Goal: Task Accomplishment & Management: Use online tool/utility

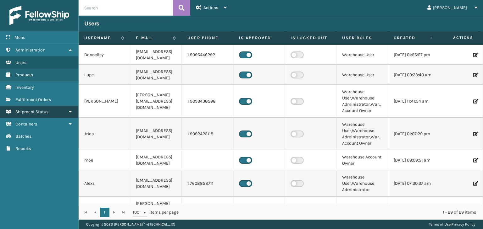
click at [39, 107] on link "Shipment Status" at bounding box center [39, 112] width 78 height 12
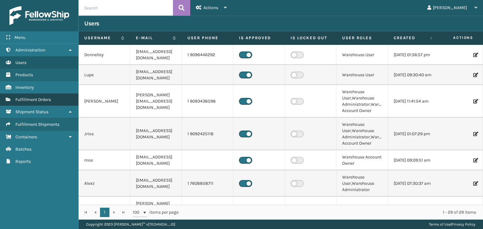
click at [40, 98] on span "Fulfillment Orders" at bounding box center [33, 99] width 36 height 5
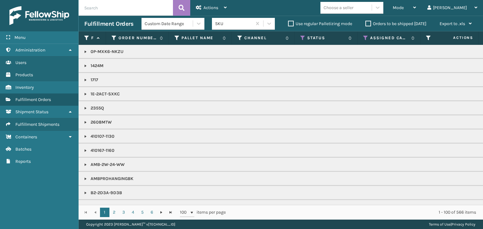
click at [367, 25] on label "Orders to be shipped [DATE]" at bounding box center [395, 23] width 61 height 5
click at [366, 24] on input "Orders to be shipped [DATE]" at bounding box center [365, 22] width 0 height 4
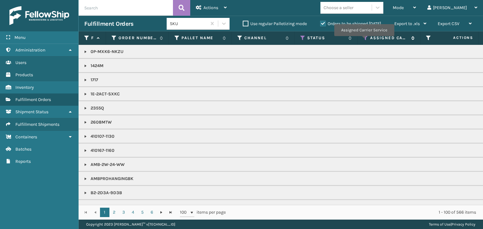
click at [364, 41] on icon at bounding box center [365, 38] width 5 height 6
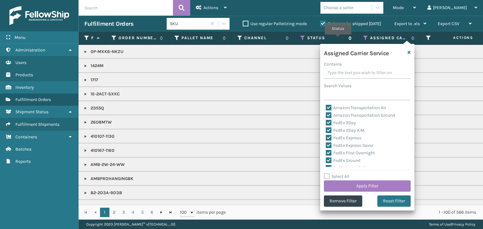
click at [338, 39] on label "Status" at bounding box center [326, 38] width 38 height 6
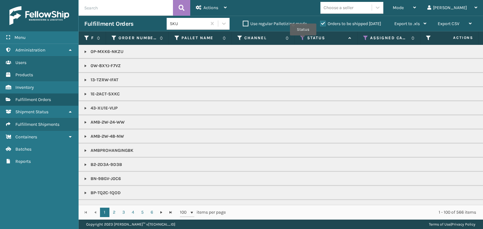
click at [303, 40] on icon at bounding box center [302, 38] width 5 height 6
click at [281, 32] on th "Channel" at bounding box center [263, 38] width 63 height 14
click at [404, 8] on span "Mode" at bounding box center [398, 7] width 11 height 5
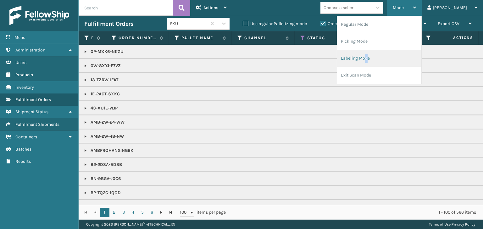
drag, startPoint x: 388, startPoint y: 60, endPoint x: 389, endPoint y: 55, distance: 4.4
click at [389, 55] on li "Labeling Mode" at bounding box center [379, 58] width 84 height 17
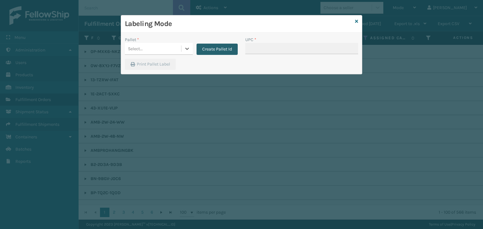
click at [209, 47] on button "Create Pallet Id" at bounding box center [216, 49] width 41 height 11
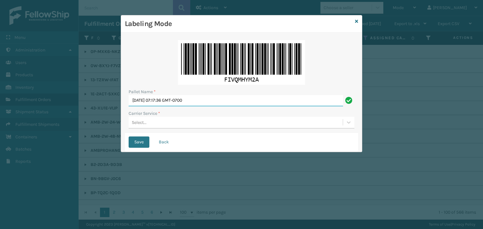
click at [259, 104] on input "[DATE] 07:17:36 GMT-0700" at bounding box center [236, 100] width 214 height 11
type input "S"
type input "5322697"
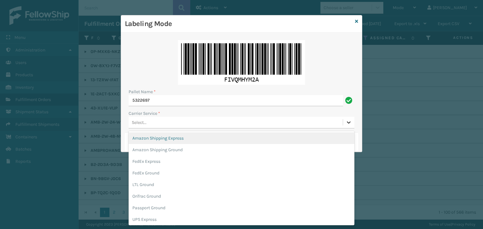
click at [349, 125] on icon at bounding box center [348, 122] width 6 height 6
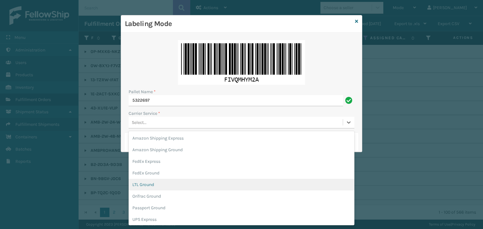
scroll to position [36, 0]
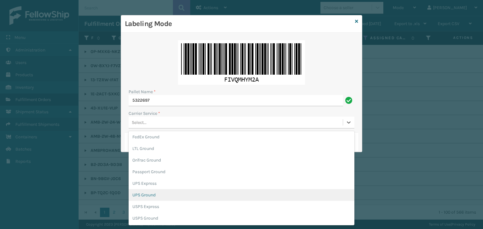
click at [262, 192] on div "UPS Ground" at bounding box center [242, 196] width 226 height 12
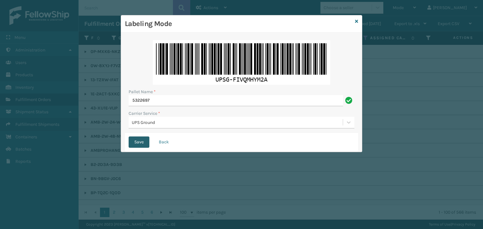
drag, startPoint x: 138, startPoint y: 141, endPoint x: 141, endPoint y: 144, distance: 4.2
click at [140, 141] on button "Save" at bounding box center [139, 142] width 21 height 11
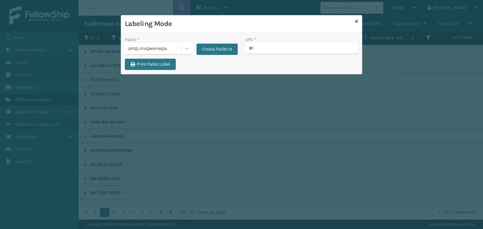
type input "810"
type input "81009093313"
type input "810090933"
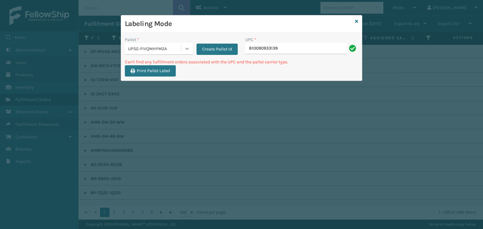
click at [187, 48] on icon at bounding box center [187, 49] width 4 height 2
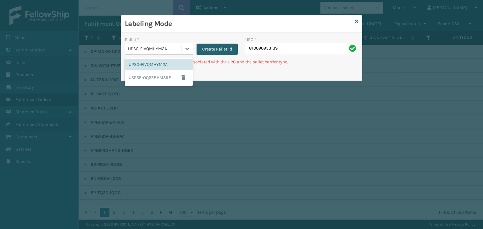
click at [222, 52] on button "Create Pallet Id" at bounding box center [216, 49] width 41 height 11
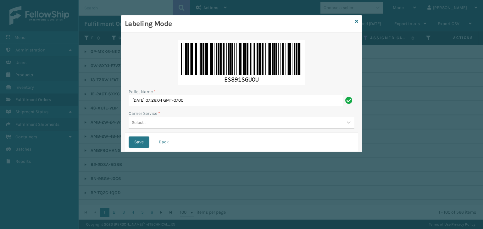
click at [226, 103] on input "[DATE] 07:26:04 GMT-0700" at bounding box center [236, 100] width 214 height 11
type input "S"
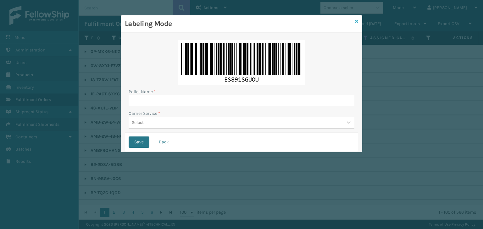
click at [356, 19] on link at bounding box center [356, 21] width 3 height 7
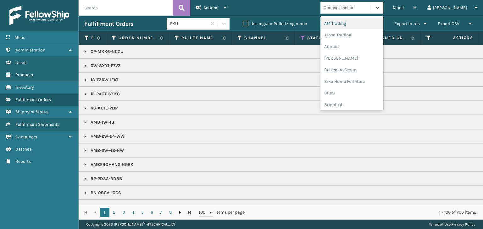
click at [353, 8] on div "Choose a seller" at bounding box center [338, 7] width 30 height 7
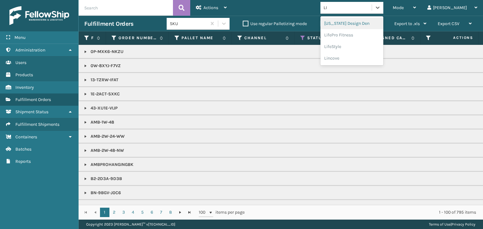
type input "LIF"
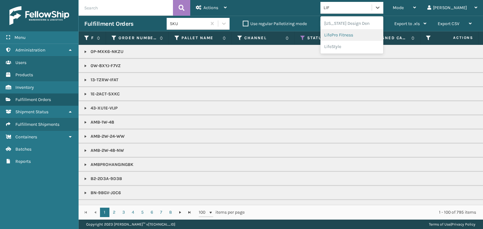
click at [371, 31] on div "LifePro Fitness" at bounding box center [351, 35] width 63 height 12
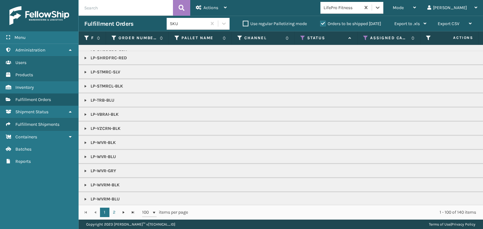
scroll to position [224, 0]
click at [114, 213] on link "2" at bounding box center [113, 212] width 9 height 9
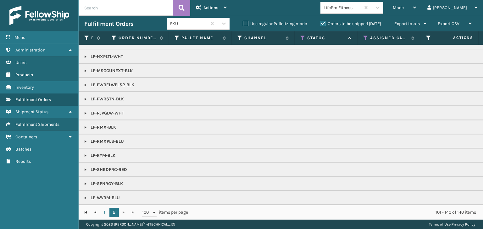
scroll to position [69, 0]
click at [414, 1] on div "Mode Regular Mode Picking Mode Labeling Mode Exit Scan Mode" at bounding box center [404, 8] width 35 height 16
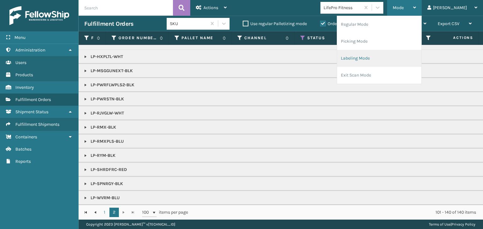
click at [405, 59] on li "Labeling Mode" at bounding box center [379, 58] width 84 height 17
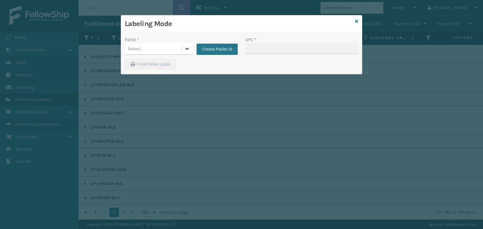
click at [184, 51] on icon at bounding box center [187, 49] width 6 height 6
click at [168, 66] on div "UPSG-FIVQMHYM2A" at bounding box center [159, 65] width 68 height 12
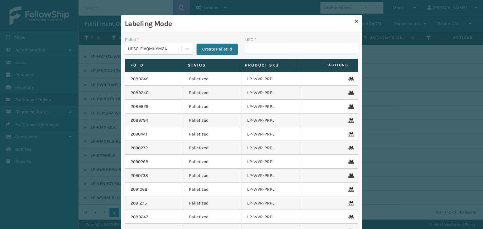
click at [253, 51] on input "UPC *" at bounding box center [301, 48] width 113 height 11
type input "810090933"
type input "8100909"
type input "81"
type input "810090933115"
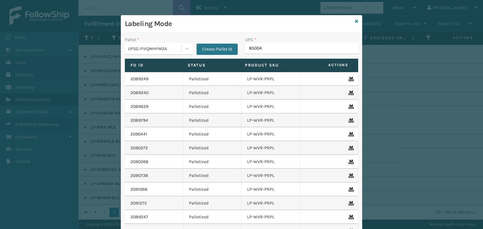
type input "850040"
type input "8539130083"
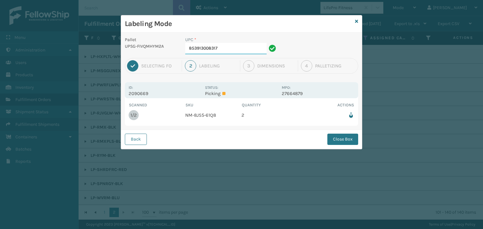
click at [223, 44] on input "853913008317" at bounding box center [225, 48] width 81 height 11
click at [341, 145] on button "Close Box" at bounding box center [342, 139] width 31 height 11
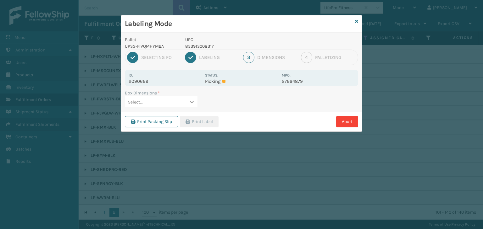
click at [190, 102] on icon at bounding box center [192, 102] width 6 height 6
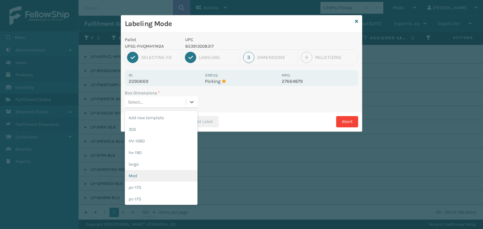
click at [148, 174] on div "Med" at bounding box center [161, 176] width 73 height 12
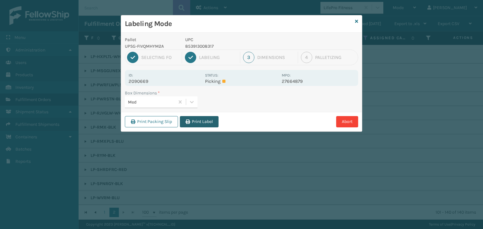
click at [199, 126] on button "Print Label" at bounding box center [199, 121] width 39 height 11
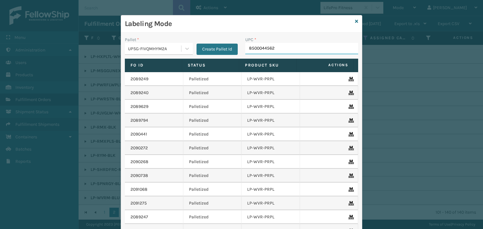
type input "85000445623"
type input "850040667"
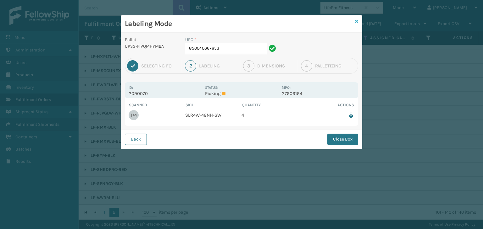
click at [356, 20] on icon at bounding box center [356, 21] width 3 height 4
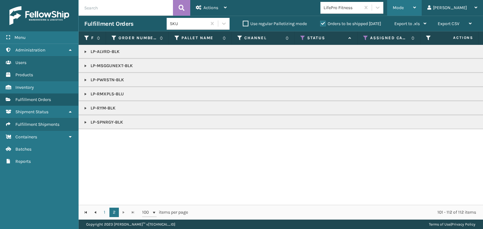
click at [414, 7] on div "Mode Regular Mode Picking Mode Labeling Mode Exit Scan Mode" at bounding box center [404, 8] width 35 height 16
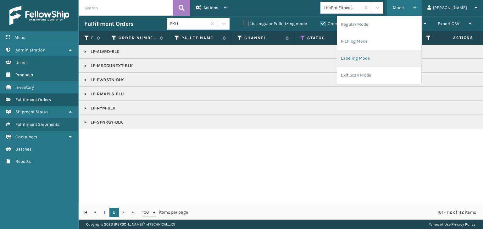
click at [385, 53] on li "Labeling Mode" at bounding box center [379, 58] width 84 height 17
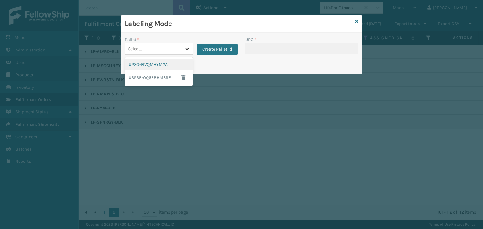
click at [186, 47] on icon at bounding box center [187, 49] width 6 height 6
click at [162, 67] on div "UPSG-FIVQMHYM2A" at bounding box center [159, 65] width 68 height 12
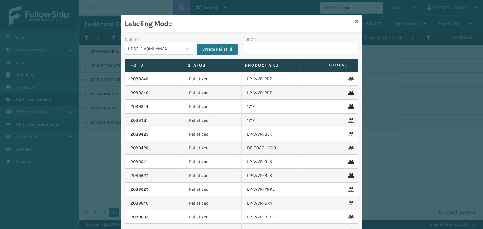
click at [267, 49] on input "UPC *" at bounding box center [301, 48] width 113 height 11
type input "85000445624"
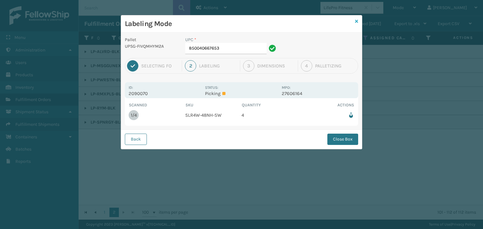
click at [357, 20] on icon at bounding box center [356, 21] width 3 height 4
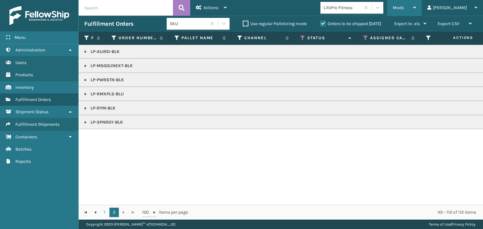
click at [404, 5] on span "Mode" at bounding box center [398, 7] width 11 height 5
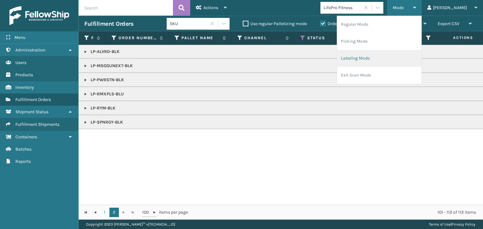
click at [392, 52] on li "Labeling Mode" at bounding box center [379, 58] width 84 height 17
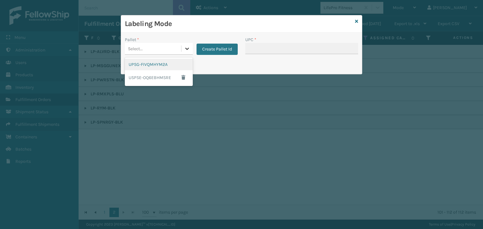
click at [190, 50] on div at bounding box center [186, 48] width 11 height 11
click at [175, 64] on div "UPSG-FIVQMHYM2A" at bounding box center [159, 65] width 68 height 12
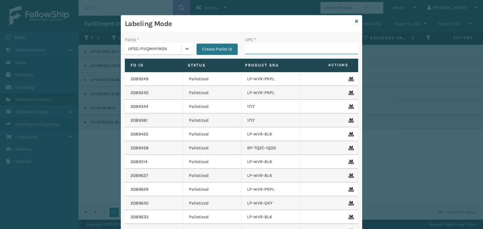
click at [266, 51] on input "UPC *" at bounding box center [301, 48] width 113 height 11
type input "85000445"
type input "850012486"
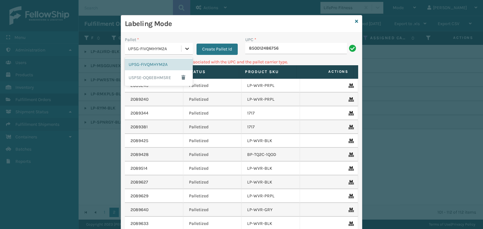
click at [185, 49] on icon at bounding box center [187, 49] width 4 height 2
click at [251, 27] on h3 "Labeling Mode" at bounding box center [239, 23] width 228 height 9
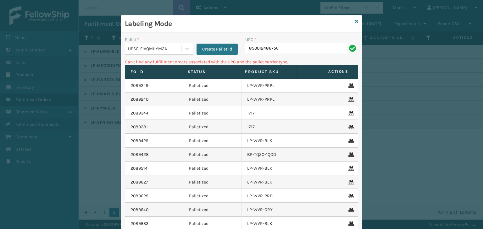
click at [290, 49] on input "850012486756" at bounding box center [296, 48] width 102 height 11
type input "8"
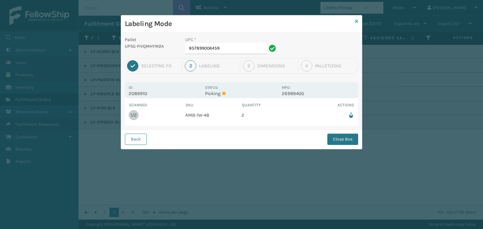
click at [357, 19] on icon at bounding box center [356, 21] width 3 height 4
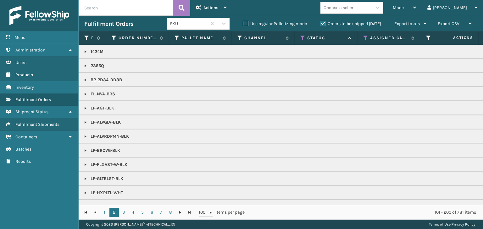
click at [404, 9] on span "Mode" at bounding box center [398, 7] width 11 height 5
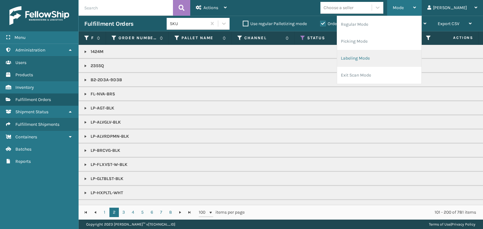
click at [393, 60] on li "Labeling Mode" at bounding box center [379, 58] width 84 height 17
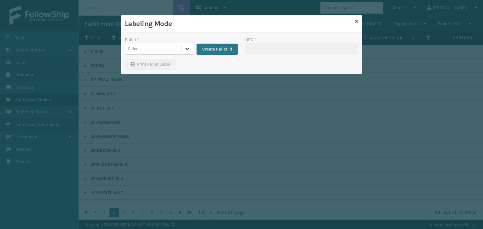
click at [188, 47] on icon at bounding box center [187, 49] width 6 height 6
click at [172, 63] on div "UPSG-FIVQMHYM2A" at bounding box center [159, 65] width 68 height 12
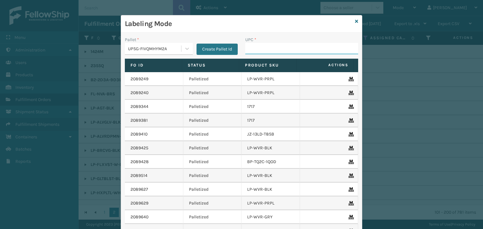
click at [251, 47] on input "UPC *" at bounding box center [301, 48] width 113 height 11
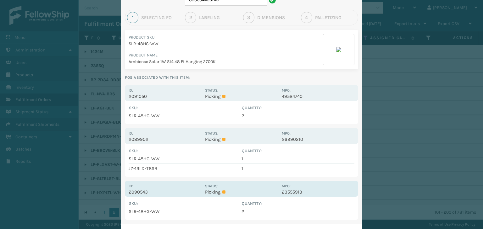
scroll to position [66, 0]
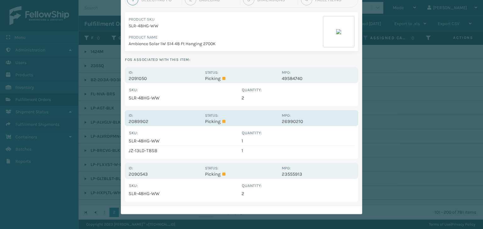
click at [261, 119] on p "Picking" at bounding box center [241, 122] width 73 height 6
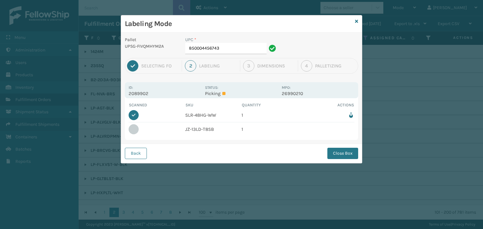
click at [332, 153] on button "Close Box" at bounding box center [342, 153] width 31 height 11
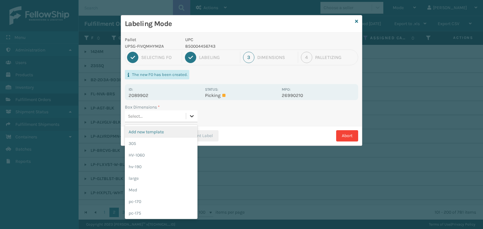
click at [190, 112] on div at bounding box center [191, 116] width 11 height 11
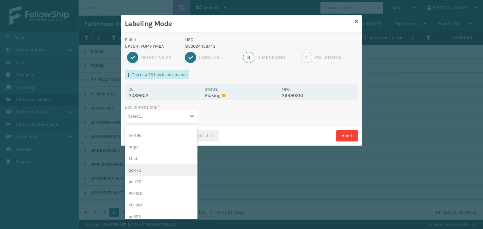
click at [166, 165] on div "pc-170" at bounding box center [161, 171] width 73 height 12
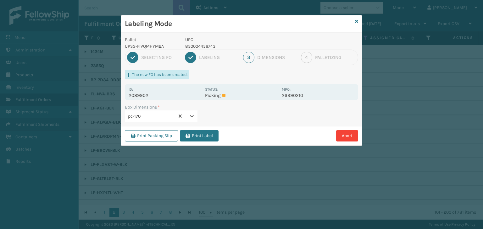
click at [199, 130] on div "Print Packing Slip Print Label Abort" at bounding box center [241, 135] width 241 height 19
click at [200, 135] on button "Print Label" at bounding box center [199, 135] width 39 height 11
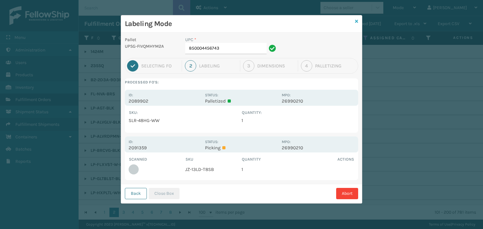
click at [357, 19] on icon at bounding box center [356, 21] width 3 height 4
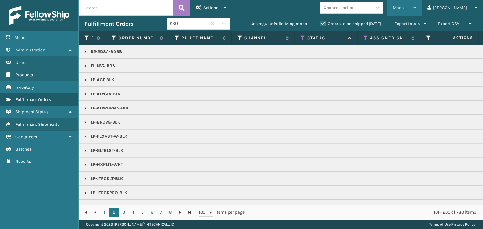
click at [416, 3] on div "Mode" at bounding box center [404, 8] width 23 height 16
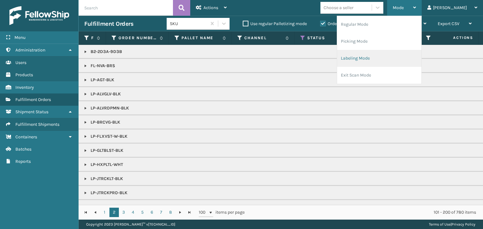
click at [385, 56] on li "Labeling Mode" at bounding box center [379, 58] width 84 height 17
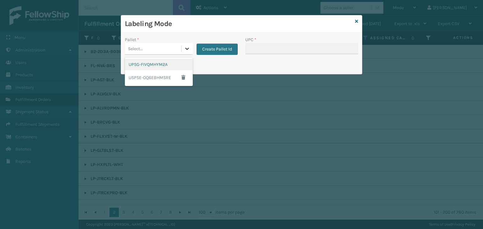
click at [187, 48] on icon at bounding box center [187, 49] width 4 height 2
click at [175, 65] on div "UPSG-FIVQMHYM2A" at bounding box center [159, 65] width 68 height 12
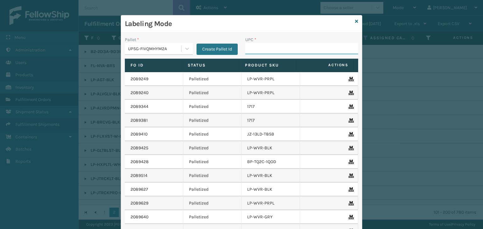
click at [274, 50] on input "UPC *" at bounding box center [301, 48] width 113 height 11
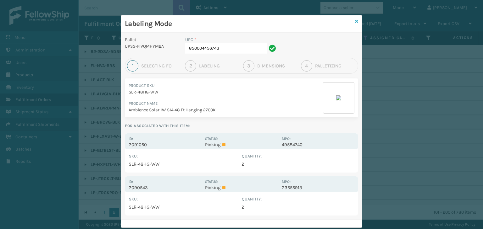
click at [355, 20] on icon at bounding box center [356, 21] width 3 height 4
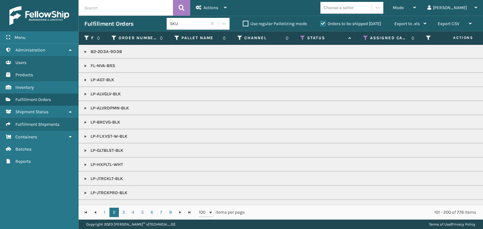
click at [404, 8] on span "Mode" at bounding box center [398, 7] width 11 height 5
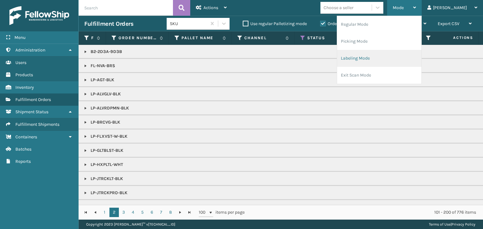
click at [410, 59] on li "Labeling Mode" at bounding box center [379, 58] width 84 height 17
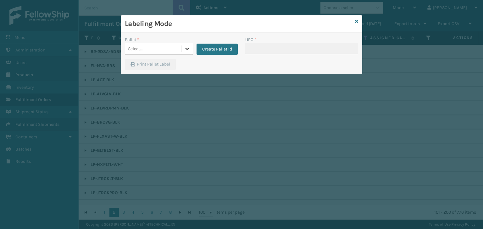
click at [187, 47] on icon at bounding box center [187, 49] width 6 height 6
click at [173, 64] on div "UPSG-FIVQMHYM2A" at bounding box center [159, 65] width 68 height 12
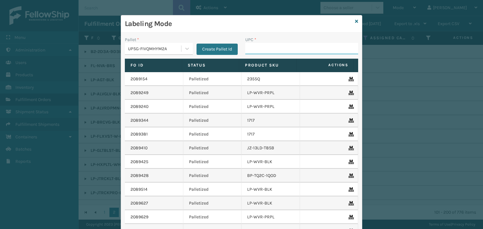
click at [280, 49] on input "UPC *" at bounding box center [301, 48] width 113 height 11
type input "85004066764"
click at [263, 49] on input "854403007094" at bounding box center [296, 48] width 102 height 11
type input "854403007094"
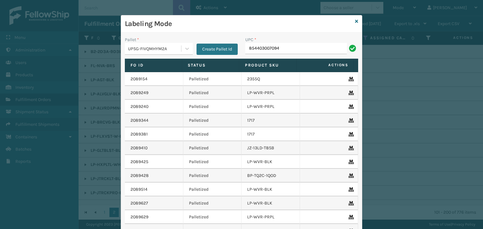
type input "854403007094"
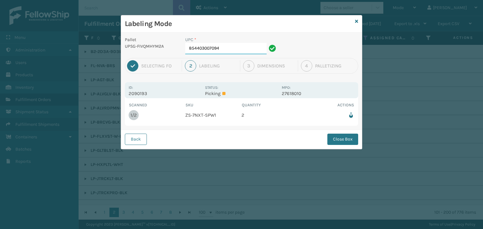
click at [234, 49] on input "854403007094" at bounding box center [225, 48] width 81 height 11
click at [352, 139] on button "Close Box" at bounding box center [342, 139] width 31 height 11
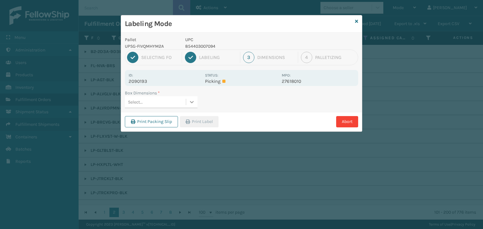
click at [191, 99] on icon at bounding box center [192, 102] width 6 height 6
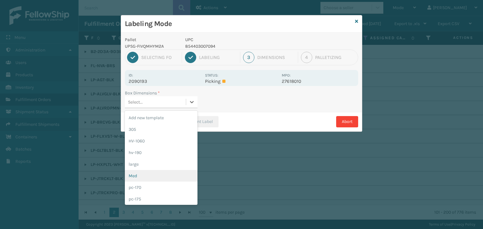
drag, startPoint x: 160, startPoint y: 175, endPoint x: 170, endPoint y: 167, distance: 13.0
click at [160, 175] on div "Med" at bounding box center [161, 176] width 73 height 12
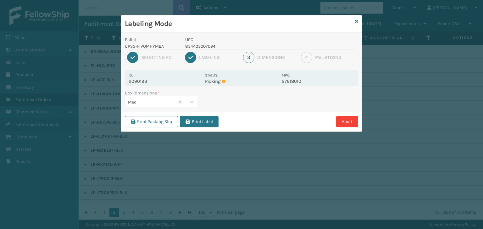
click at [196, 122] on button "Print Label" at bounding box center [199, 121] width 39 height 11
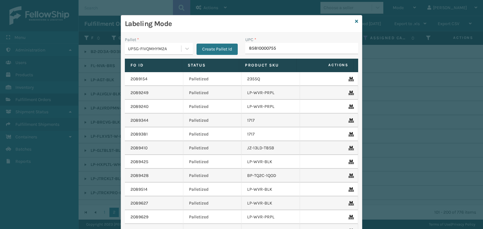
type input "858100007555"
type input "85810000"
type input "858100007"
click at [252, 50] on input "858100007906" at bounding box center [296, 48] width 102 height 11
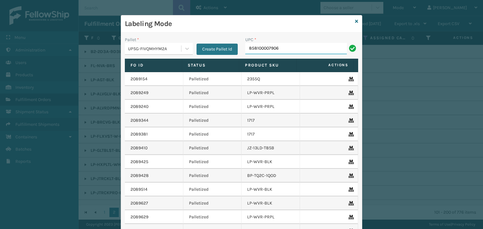
click at [252, 50] on input "858100007906" at bounding box center [296, 48] width 102 height 11
type input "858100007906"
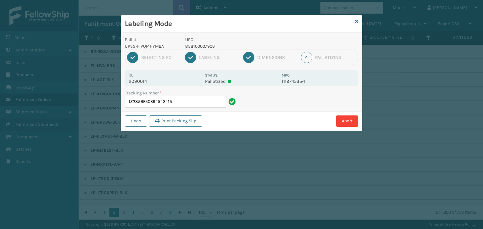
click at [150, 102] on input "1Z2859F50394542415" at bounding box center [176, 101] width 102 height 11
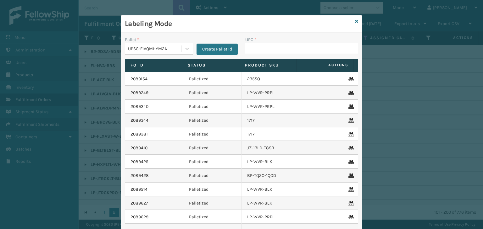
click at [267, 46] on input "UPC *" at bounding box center [301, 48] width 113 height 11
type input "858100007906"
click at [355, 22] on icon at bounding box center [356, 21] width 3 height 4
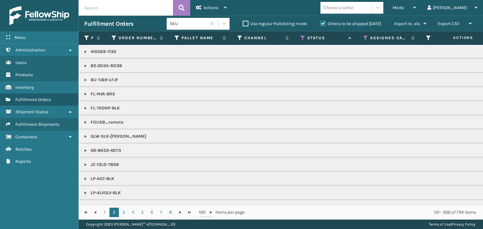
click at [322, 25] on label "Orders to be shipped [DATE]" at bounding box center [350, 23] width 61 height 5
click at [320, 24] on input "Orders to be shipped [DATE]" at bounding box center [320, 22] width 0 height 4
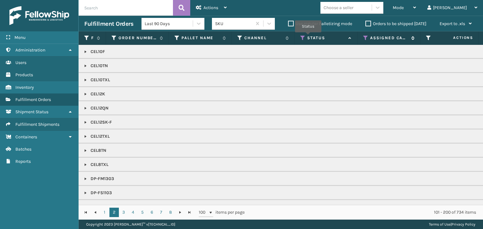
click at [364, 39] on icon at bounding box center [365, 38] width 5 height 6
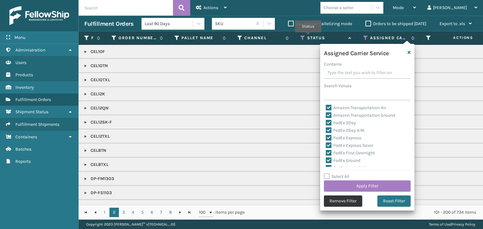
click at [340, 203] on button "Remove Filter" at bounding box center [343, 201] width 38 height 11
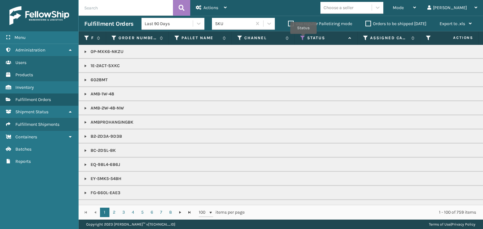
click at [303, 38] on icon at bounding box center [302, 38] width 5 height 6
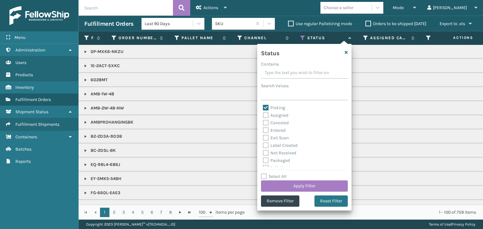
click at [265, 107] on label "Picking" at bounding box center [274, 107] width 22 height 5
click at [263, 107] on input "Picking" at bounding box center [263, 106] width 0 height 4
checkbox input "false"
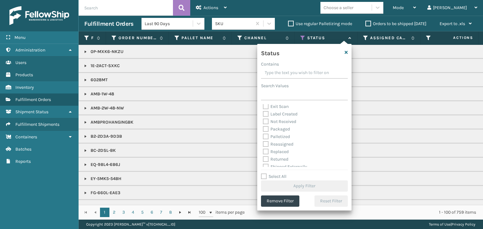
click at [371, 5] on div "Choose a seller" at bounding box center [345, 8] width 51 height 10
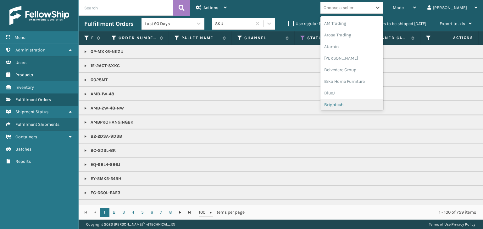
click at [366, 103] on div "Brightech" at bounding box center [351, 105] width 63 height 12
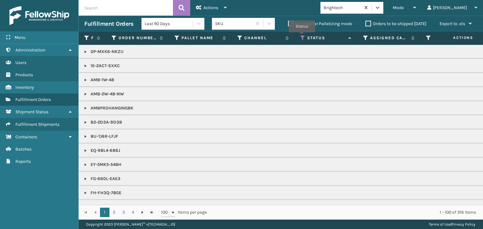
click at [302, 37] on icon at bounding box center [302, 38] width 5 height 6
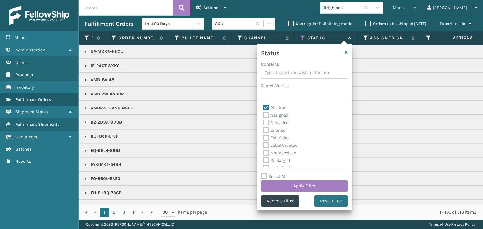
click at [265, 110] on label "Picking" at bounding box center [274, 107] width 22 height 5
click at [263, 108] on input "Picking" at bounding box center [263, 106] width 0 height 4
checkbox input "false"
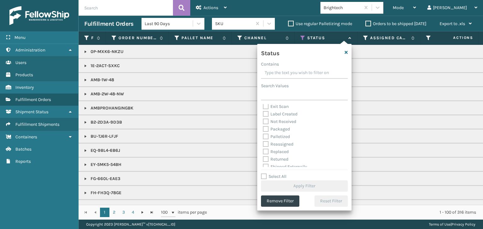
click at [266, 137] on label "Palletized" at bounding box center [276, 136] width 27 height 5
click at [263, 137] on input "Palletized" at bounding box center [263, 135] width 0 height 4
checkbox input "true"
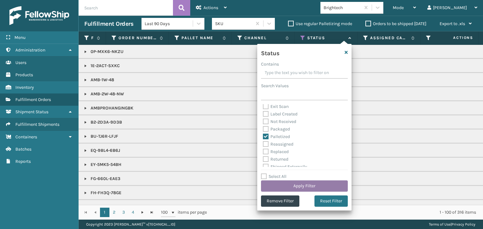
click at [301, 184] on button "Apply Filter" at bounding box center [304, 186] width 87 height 11
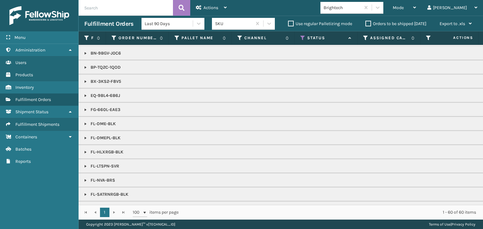
scroll to position [94, 0]
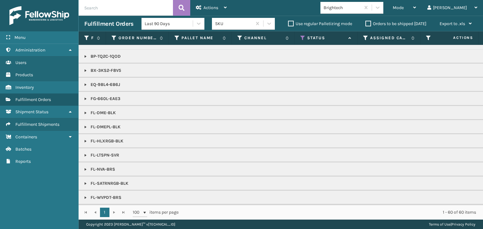
click at [84, 97] on link at bounding box center [85, 98] width 5 height 5
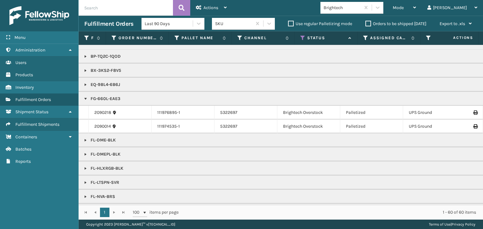
click at [473, 111] on icon at bounding box center [475, 113] width 4 height 4
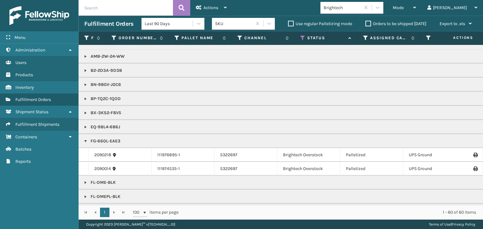
scroll to position [63, 0]
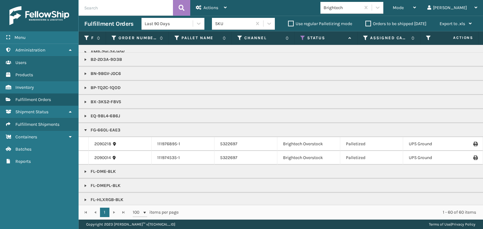
click at [473, 158] on icon at bounding box center [475, 158] width 4 height 4
click at [473, 156] on icon at bounding box center [475, 158] width 4 height 4
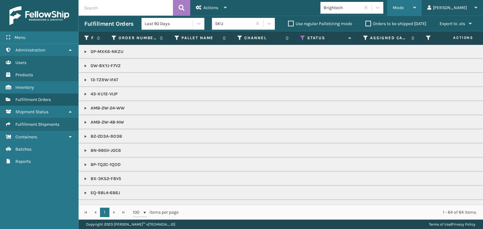
click at [416, 10] on div "Mode" at bounding box center [404, 8] width 23 height 16
drag, startPoint x: 264, startPoint y: 64, endPoint x: 282, endPoint y: 42, distance: 28.6
click at [303, 37] on icon at bounding box center [302, 38] width 5 height 6
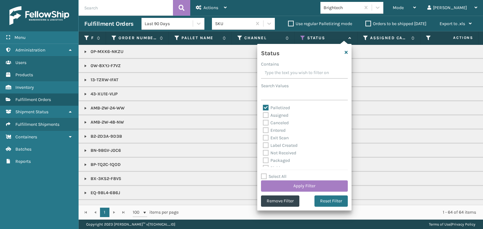
click at [265, 108] on label "Palletized" at bounding box center [276, 107] width 27 height 5
click at [263, 108] on input "Palletized" at bounding box center [263, 106] width 0 height 4
checkbox input "false"
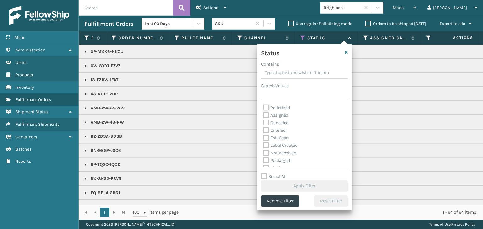
scroll to position [31, 0]
click at [265, 140] on div "Palletized Assigned Canceled Entered Exit Scan Label Created Not Received Packa…" at bounding box center [304, 135] width 87 height 63
click at [265, 135] on label "Picking" at bounding box center [274, 136] width 22 height 5
click at [263, 135] on input "Picking" at bounding box center [263, 135] width 0 height 4
checkbox input "true"
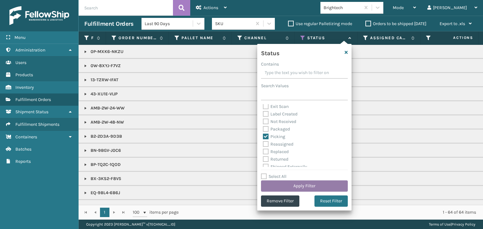
click at [296, 183] on button "Apply Filter" at bounding box center [304, 186] width 87 height 11
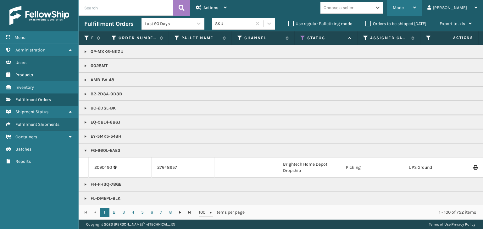
click at [404, 7] on span "Mode" at bounding box center [398, 7] width 11 height 5
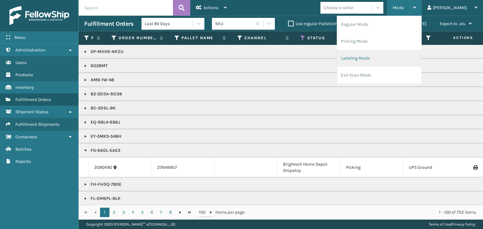
click at [396, 54] on li "Labeling Mode" at bounding box center [379, 58] width 84 height 17
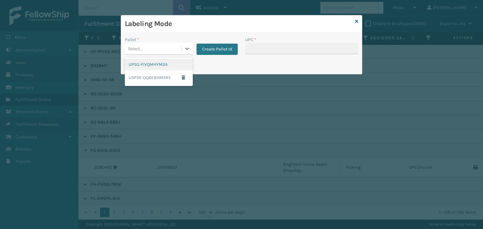
drag, startPoint x: 184, startPoint y: 48, endPoint x: 177, endPoint y: 58, distance: 12.0
click at [184, 48] on icon at bounding box center [187, 49] width 6 height 6
click at [176, 67] on div "UPSG-FIVQMHYM2A" at bounding box center [159, 65] width 68 height 12
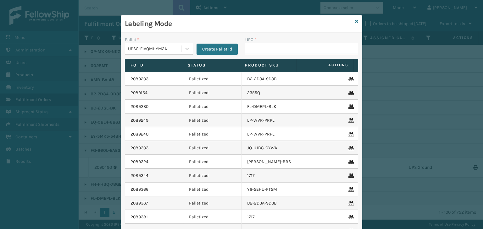
click at [267, 51] on input "UPC *" at bounding box center [301, 48] width 113 height 11
click at [261, 49] on input "858100007920" at bounding box center [296, 48] width 102 height 11
type input "858100007920"
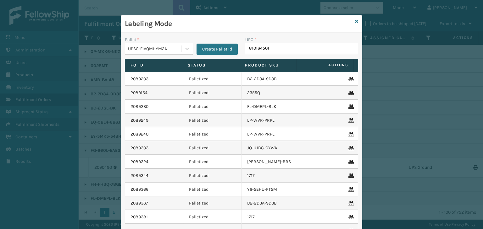
type input "8101645019"
type input "810"
type input "810164501170"
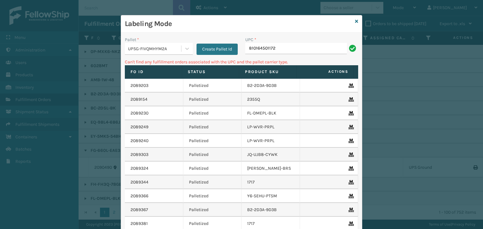
type input "810164501172"
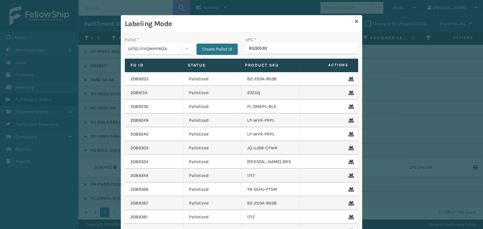
type input "85005306"
type input "850053064104"
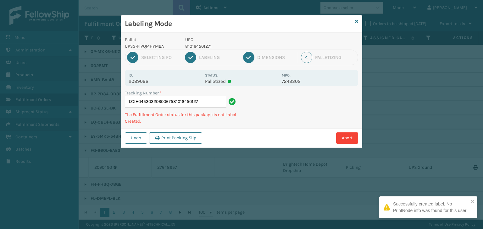
type input "1ZXH04530320600675810164501271"
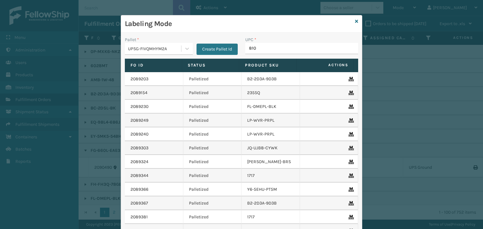
type input "8100"
type input "8100909"
type input "8100909323"
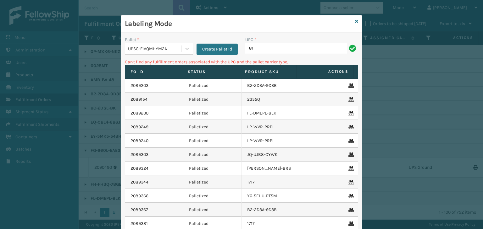
type input "8"
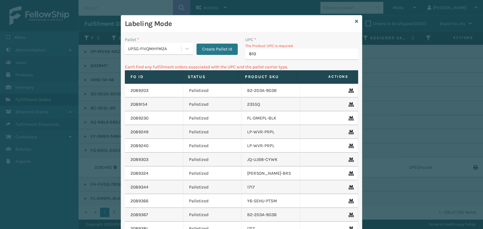
type input "8101"
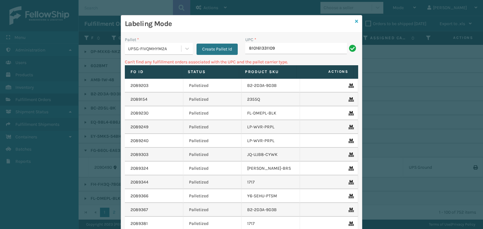
click at [355, 22] on icon at bounding box center [356, 21] width 3 height 4
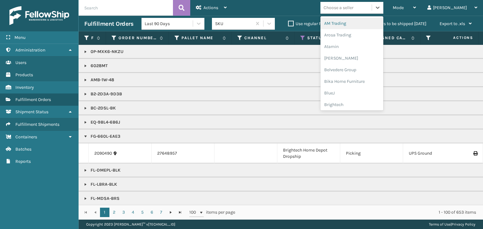
click at [353, 9] on div "Choose a seller" at bounding box center [338, 7] width 30 height 7
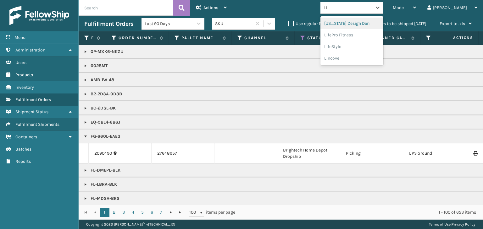
type input "LIF"
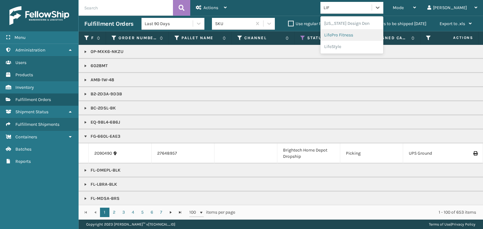
click at [362, 34] on div "LifePro Fitness" at bounding box center [351, 35] width 63 height 12
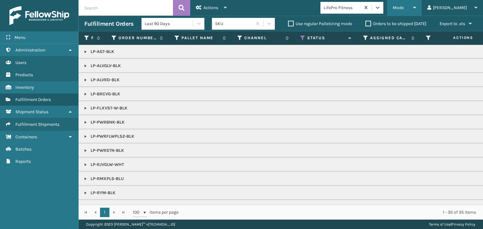
click at [416, 4] on div "Mode" at bounding box center [404, 8] width 23 height 16
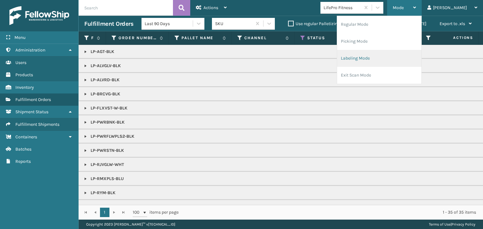
click at [402, 56] on li "Labeling Mode" at bounding box center [379, 58] width 84 height 17
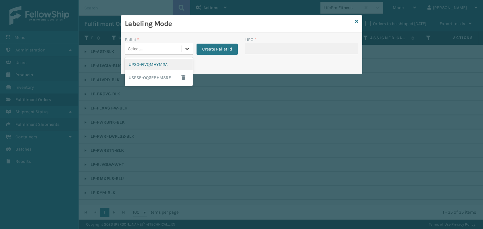
click at [188, 49] on icon at bounding box center [187, 49] width 6 height 6
click at [173, 67] on div "UPSG-FIVQMHYM2A" at bounding box center [159, 65] width 68 height 12
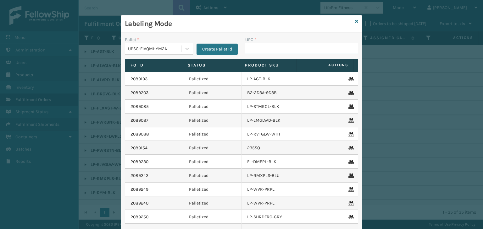
drag, startPoint x: 261, startPoint y: 50, endPoint x: 257, endPoint y: 43, distance: 7.6
click at [261, 50] on input "UPC *" at bounding box center [301, 48] width 113 height 11
type input "LP-RJVGLW-WHT"
click at [355, 22] on icon at bounding box center [356, 21] width 3 height 4
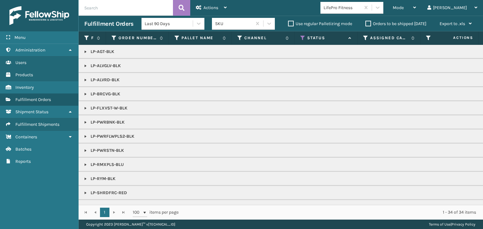
click at [83, 135] on link at bounding box center [85, 136] width 5 height 5
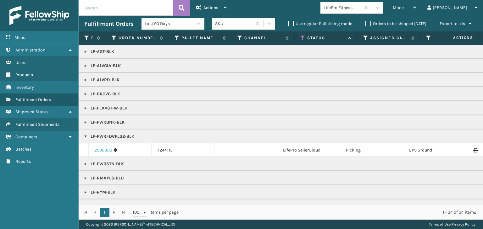
click at [101, 149] on link "2090863" at bounding box center [103, 150] width 18 height 6
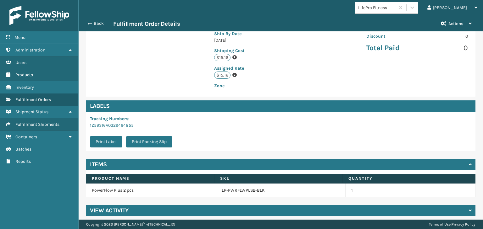
scroll to position [141, 0]
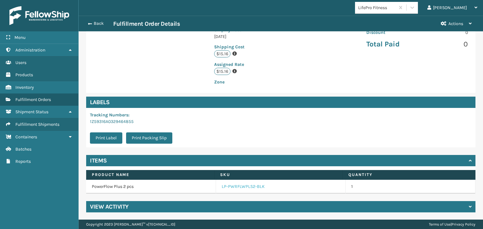
click at [246, 188] on link "LP-PWRFLWPLS2-BLK" at bounding box center [243, 187] width 43 height 6
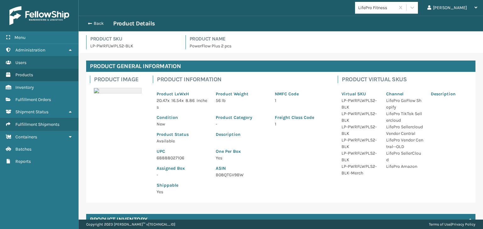
click at [163, 157] on p "68888027106" at bounding box center [183, 158] width 52 height 7
copy p "68888027106"
click at [91, 22] on button "Back" at bounding box center [98, 24] width 29 height 6
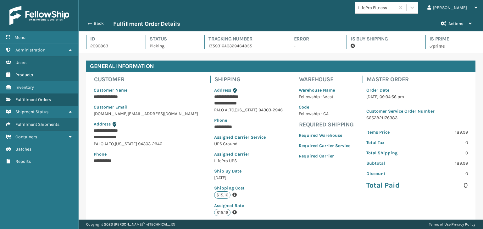
scroll to position [15, 404]
click at [91, 22] on button "Back" at bounding box center [98, 24] width 29 height 6
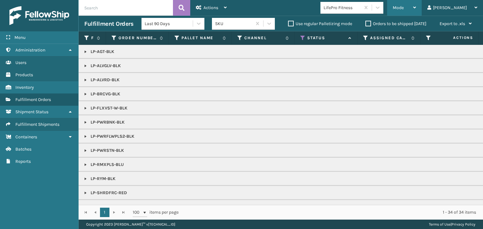
click at [404, 8] on span "Mode" at bounding box center [398, 7] width 11 height 5
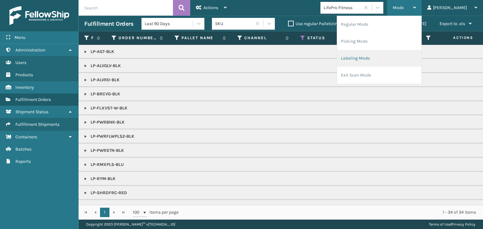
click at [396, 60] on li "Labeling Mode" at bounding box center [379, 58] width 84 height 17
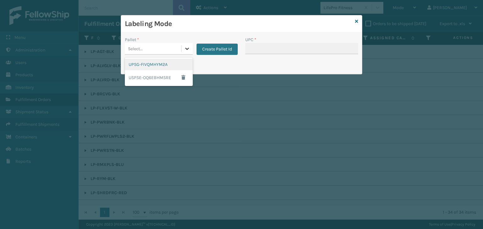
click at [188, 49] on icon at bounding box center [187, 49] width 6 height 6
click at [177, 62] on div "UPSG-FIVQMHYM2A" at bounding box center [159, 65] width 68 height 12
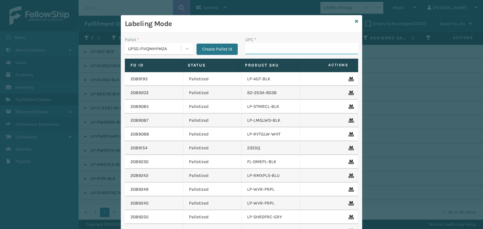
click at [277, 52] on input "UPC *" at bounding box center [301, 48] width 113 height 11
paste input "68888027106"
type input "68888027106"
type input "810090933191"
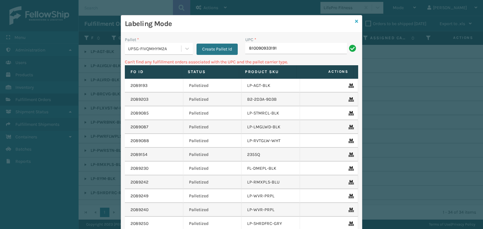
click at [355, 22] on icon at bounding box center [356, 21] width 3 height 4
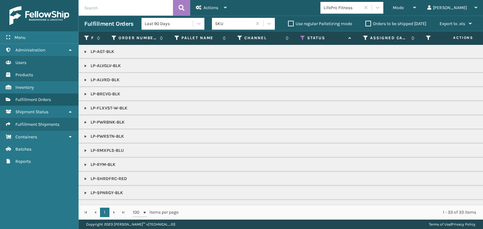
click at [85, 65] on link at bounding box center [85, 65] width 5 height 5
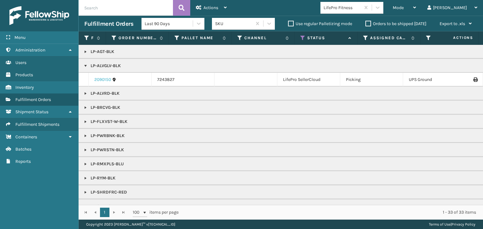
click at [98, 78] on link "2090150" at bounding box center [102, 80] width 17 height 6
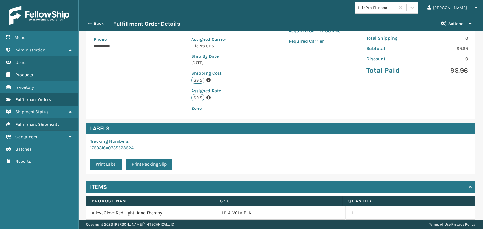
scroll to position [141, 0]
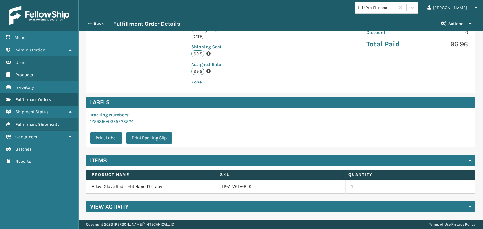
click at [231, 190] on td "LP-ALVGLV-BLK" at bounding box center [281, 187] width 130 height 14
click at [233, 186] on link "LP-ALVGLV-BLK" at bounding box center [237, 187] width 30 height 6
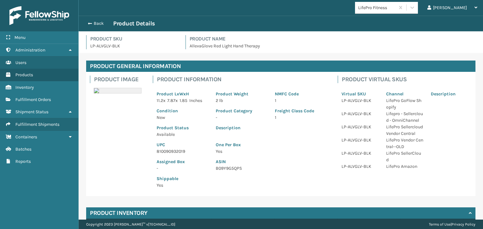
click at [171, 152] on p "810090932019" at bounding box center [183, 151] width 52 height 7
copy p "810090932019"
click at [101, 25] on button "Back" at bounding box center [98, 24] width 29 height 6
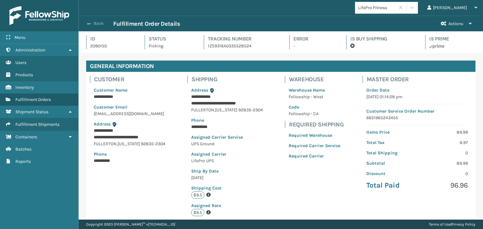
scroll to position [15, 404]
click at [99, 24] on button "Back" at bounding box center [98, 24] width 29 height 6
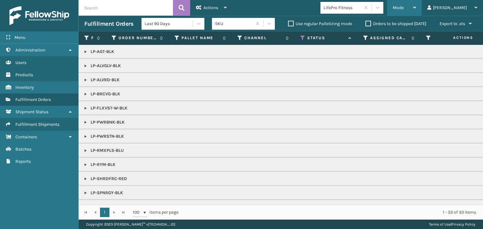
click at [416, 11] on div "Mode" at bounding box center [404, 8] width 23 height 16
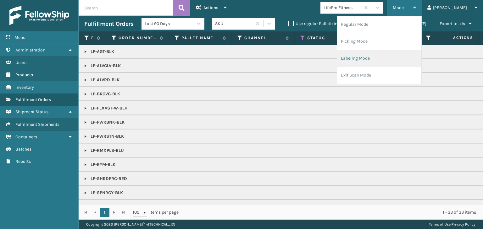
click at [407, 60] on li "Labeling Mode" at bounding box center [379, 58] width 84 height 17
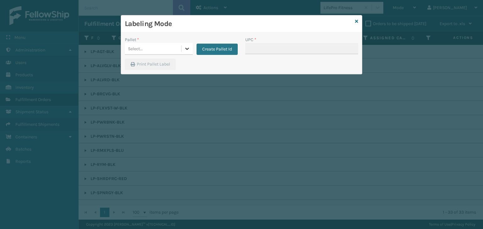
click at [186, 47] on icon at bounding box center [187, 49] width 6 height 6
click at [175, 67] on div "UPSG-FIVQMHYM2A" at bounding box center [159, 65] width 68 height 12
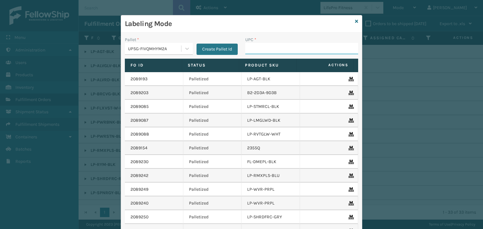
click at [255, 48] on input "UPC *" at bounding box center [301, 48] width 113 height 11
paste input "810090932019"
type input "810090932019"
type input "810090932323"
type input "810164501035"
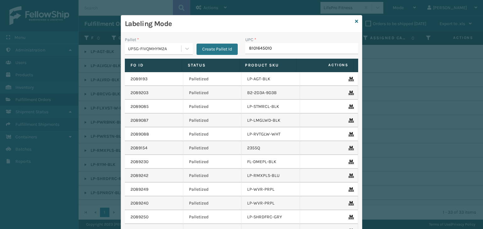
type input "81016450103"
type input "810"
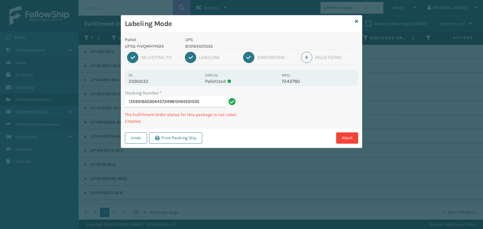
type input "1Z59316A0304457249810164501035"
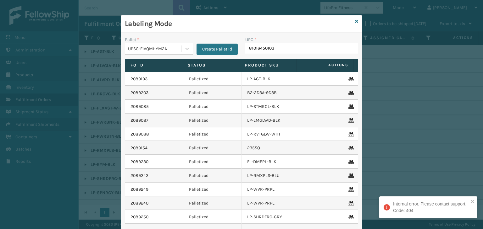
type input "810164501035"
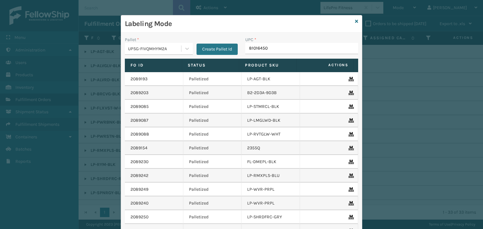
type input "810164501"
type input "8101645010"
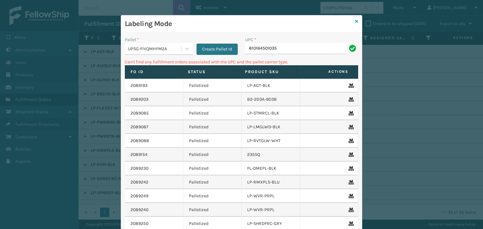
click at [355, 20] on icon at bounding box center [356, 21] width 3 height 4
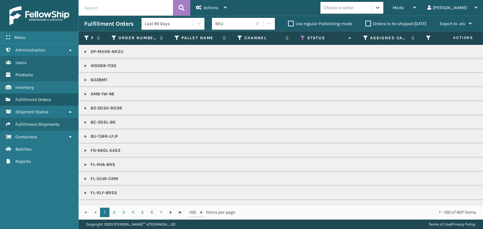
click at [353, 9] on div "Choose a seller" at bounding box center [338, 7] width 30 height 7
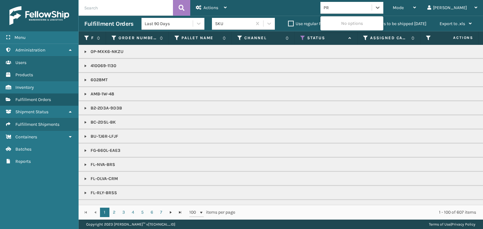
type input "P"
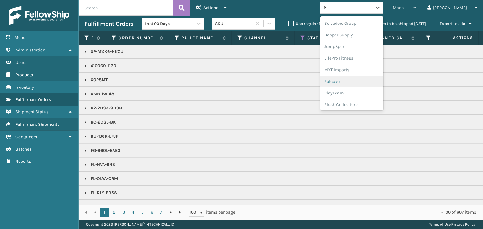
click at [368, 84] on div "Petcove" at bounding box center [351, 82] width 63 height 12
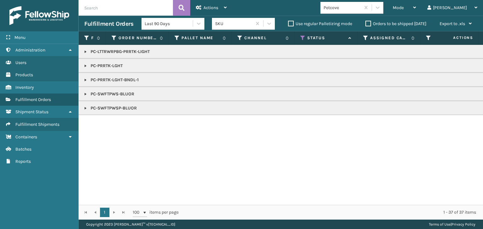
click at [84, 65] on link at bounding box center [85, 65] width 5 height 5
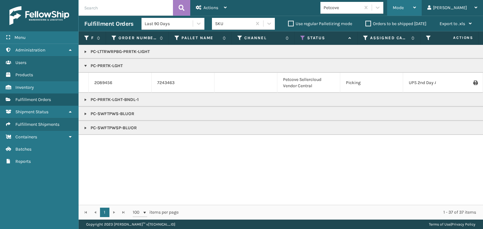
click at [416, 12] on div "Mode" at bounding box center [404, 8] width 23 height 16
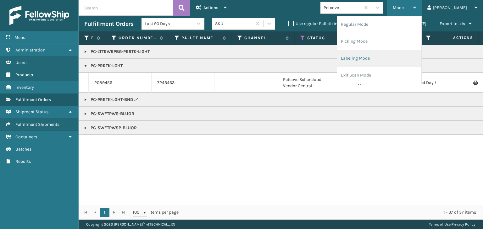
click at [398, 57] on li "Labeling Mode" at bounding box center [379, 58] width 84 height 17
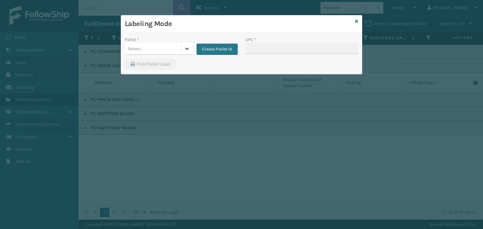
click at [190, 49] on icon at bounding box center [187, 49] width 6 height 6
click at [216, 51] on button "Create Pallet Id" at bounding box center [216, 49] width 41 height 11
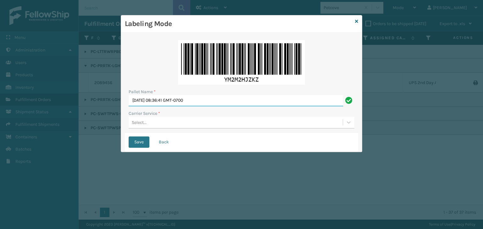
drag, startPoint x: 242, startPoint y: 101, endPoint x: 127, endPoint y: 92, distance: 115.1
click at [127, 92] on div "Pallet Name * [DATE] 08:36:41 GMT-0700 Carrier Service * Select..." at bounding box center [241, 84] width 233 height 96
type input "BOX TRUCK"
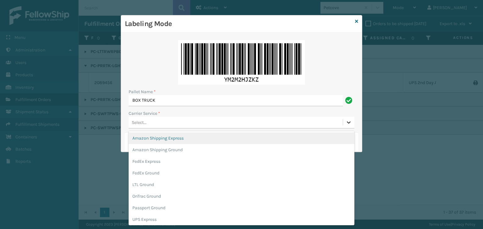
click at [349, 121] on icon at bounding box center [348, 122] width 6 height 6
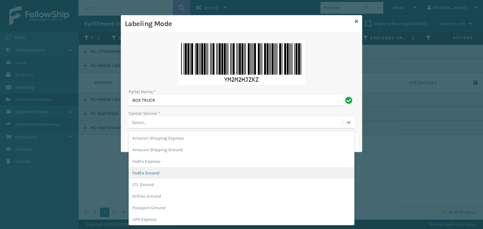
scroll to position [36, 0]
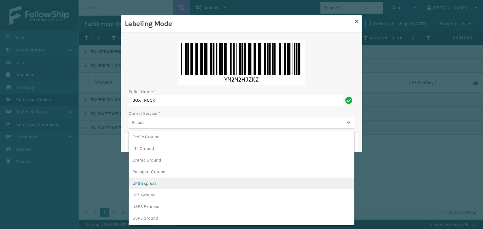
click at [278, 188] on div "UPS Express" at bounding box center [242, 184] width 226 height 12
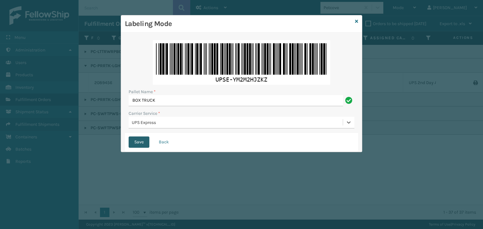
click at [143, 143] on button "Save" at bounding box center [139, 142] width 21 height 11
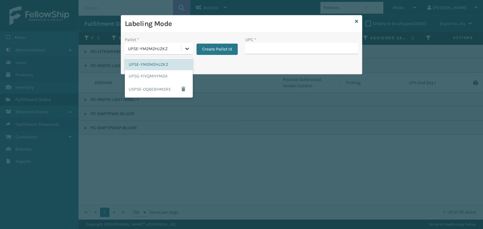
click at [187, 49] on icon at bounding box center [187, 49] width 6 height 6
click at [171, 75] on div "UPSG-FIVQMHYM2A" at bounding box center [159, 76] width 68 height 12
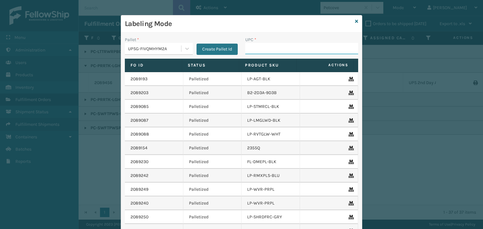
click at [266, 52] on input "UPC *" at bounding box center [301, 48] width 113 height 11
type input "8100909"
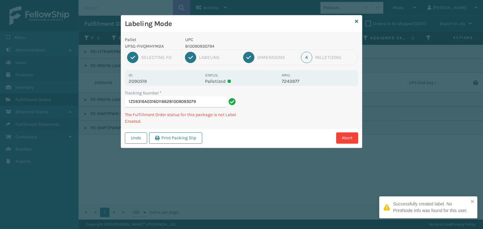
type input "1Z59316A0316011662810090930794"
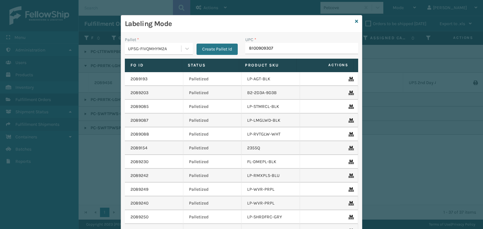
type input "81009093079"
type input "810090"
type input "81009093079"
type input "8101613"
click at [355, 20] on icon at bounding box center [356, 21] width 3 height 4
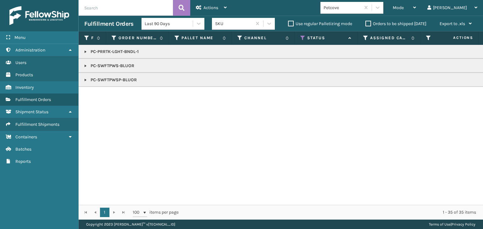
click at [84, 52] on link at bounding box center [85, 51] width 5 height 5
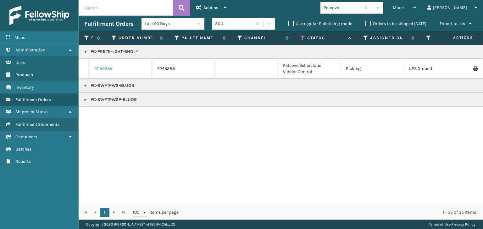
click at [98, 68] on link "2089686" at bounding box center [103, 69] width 18 height 6
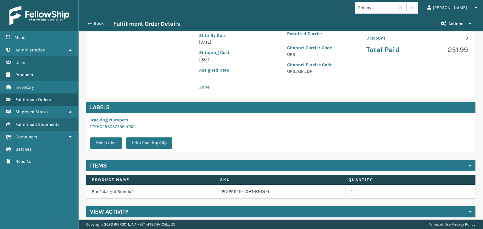
scroll to position [141, 0]
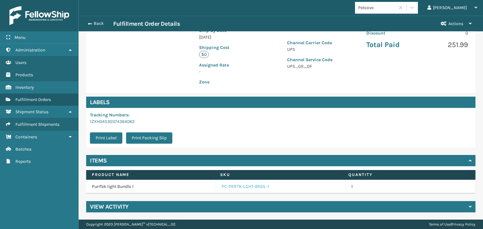
click at [227, 186] on link "PC-PRRTK-LGHT-BNDL-1" at bounding box center [245, 187] width 47 height 6
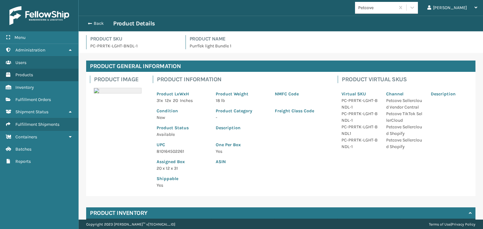
click at [165, 152] on p "810164502261" at bounding box center [183, 151] width 52 height 7
copy p "810164502261"
click at [92, 23] on button "Back" at bounding box center [98, 24] width 29 height 6
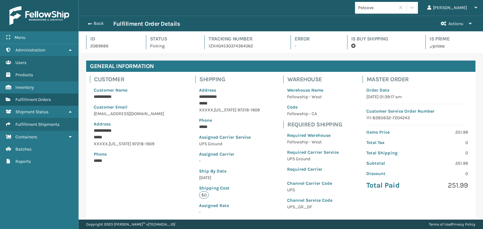
scroll to position [15, 404]
click at [92, 23] on button "Back" at bounding box center [98, 24] width 29 height 6
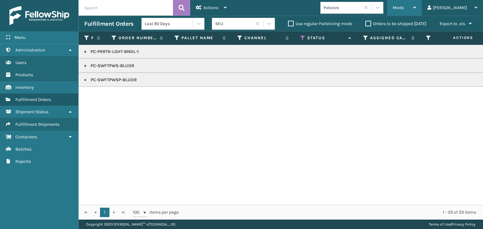
click at [416, 11] on div "Mode" at bounding box center [404, 8] width 23 height 16
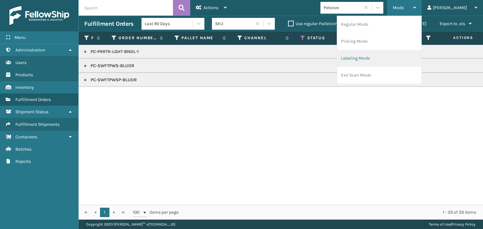
click at [406, 57] on li "Labeling Mode" at bounding box center [379, 58] width 84 height 17
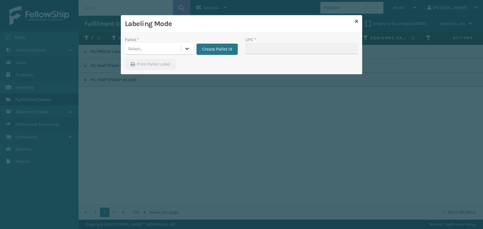
click at [188, 49] on icon at bounding box center [187, 49] width 6 height 6
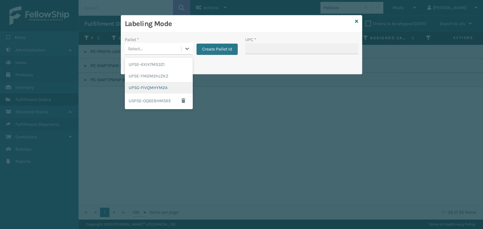
click at [169, 84] on div "UPSG-FIVQMHYM2A" at bounding box center [159, 88] width 68 height 12
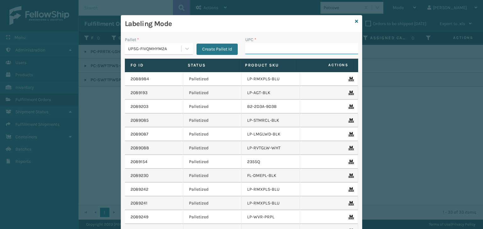
click at [260, 48] on input "UPC *" at bounding box center [301, 48] width 113 height 11
paste input "810164502261"
type input "810164502261"
type input "81016133228"
type input "8499860"
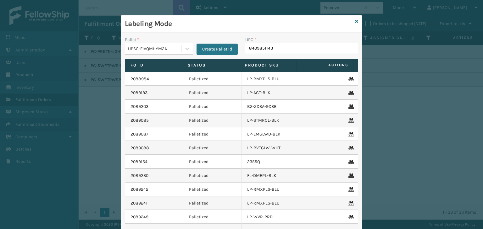
type input "84098511432"
type input "840985124045"
type input "840985124038"
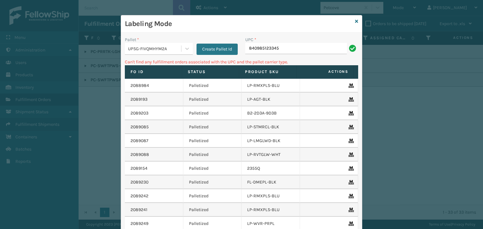
click at [245, 46] on input "840985123345" at bounding box center [296, 48] width 102 height 11
type input "00840985123345"
click at [246, 47] on input "840985123314" at bounding box center [296, 48] width 102 height 11
type input "00840985123314"
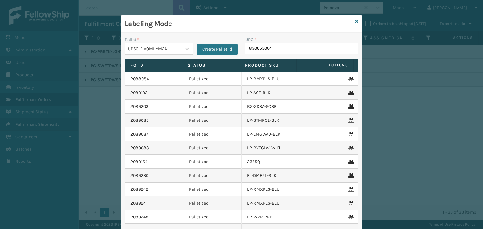
type input "8500530641"
type input "85005306411"
type input "850053064111"
type input "8500530"
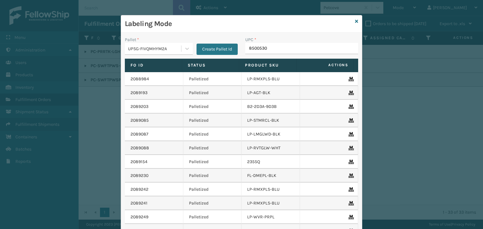
type input "85005306"
type input "8500530"
type input "85005306"
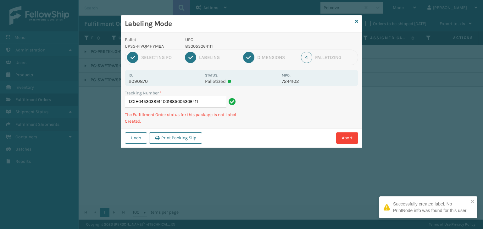
type input "1ZXH04530389140016850053064111"
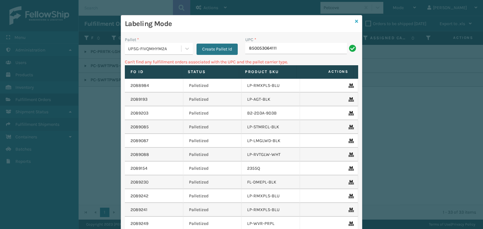
click at [355, 22] on icon at bounding box center [356, 21] width 3 height 4
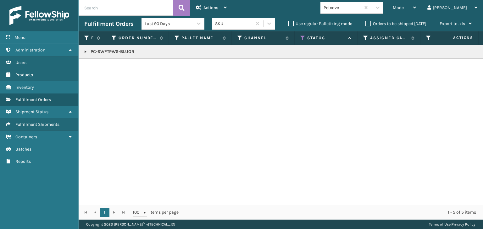
click at [83, 51] on link at bounding box center [85, 51] width 5 height 5
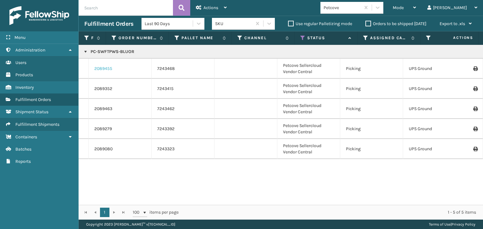
click at [107, 66] on link "2089455" at bounding box center [103, 69] width 18 height 6
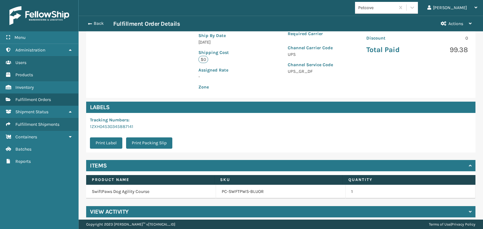
scroll to position [141, 0]
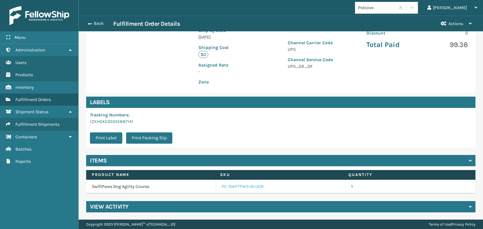
click at [240, 185] on link "PC-SWFTPWS-BLUOR" at bounding box center [243, 187] width 42 height 6
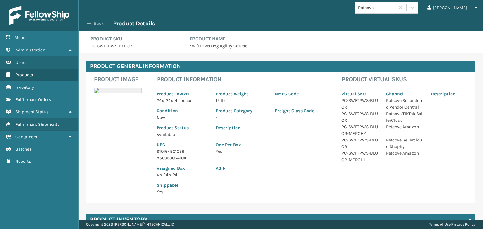
click at [97, 25] on button "Back" at bounding box center [98, 24] width 29 height 6
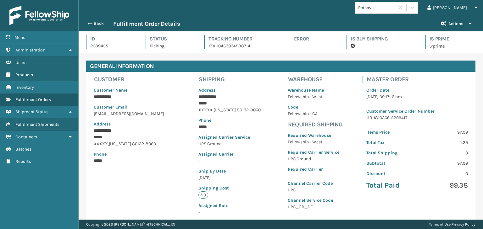
scroll to position [15, 404]
click at [97, 25] on button "Back" at bounding box center [98, 24] width 29 height 6
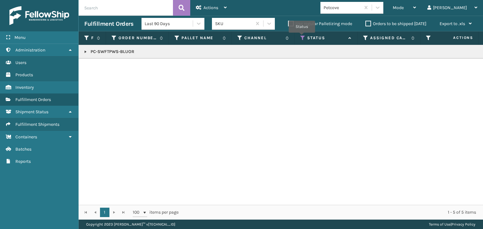
click at [302, 37] on icon at bounding box center [302, 38] width 5 height 6
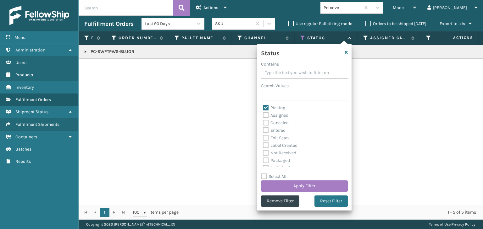
drag, startPoint x: 199, startPoint y: 92, endPoint x: 171, endPoint y: 87, distance: 28.5
click at [193, 91] on div "PC-SWFTPWS-BLUOR" at bounding box center [281, 125] width 404 height 160
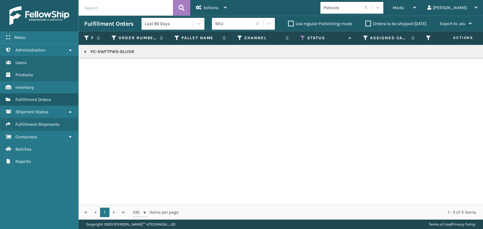
click at [84, 50] on link at bounding box center [85, 51] width 5 height 5
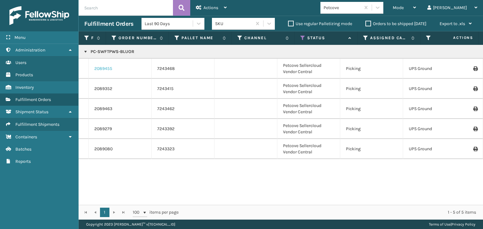
click at [104, 69] on link "2089455" at bounding box center [103, 69] width 18 height 6
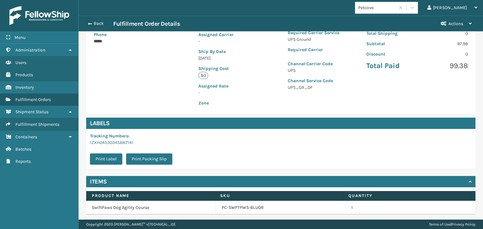
scroll to position [141, 0]
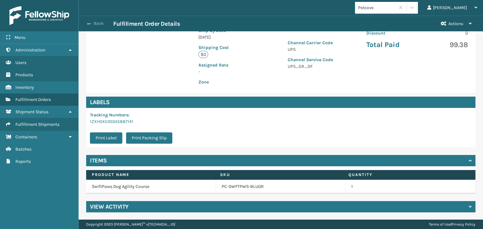
click at [91, 22] on button "Back" at bounding box center [98, 24] width 29 height 6
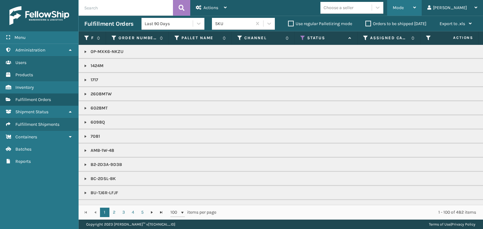
click at [416, 9] on div "Mode" at bounding box center [404, 8] width 23 height 16
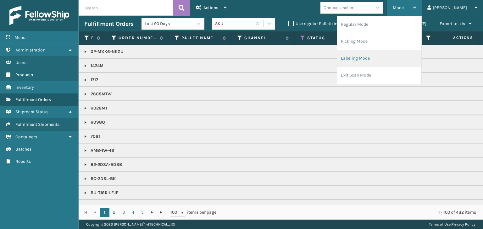
click at [395, 64] on li "Labeling Mode" at bounding box center [379, 58] width 84 height 17
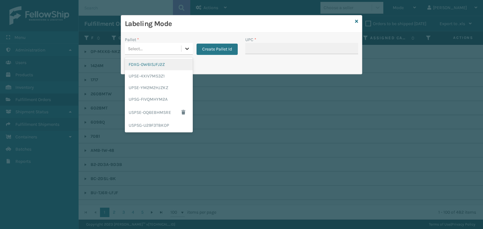
click at [187, 47] on icon at bounding box center [187, 49] width 6 height 6
click at [164, 97] on div "UPSG-FIVQMHYM2A" at bounding box center [159, 100] width 68 height 12
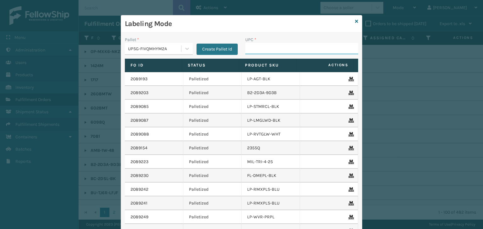
click at [259, 47] on input "UPC *" at bounding box center [301, 48] width 113 height 11
type input "853799005707"
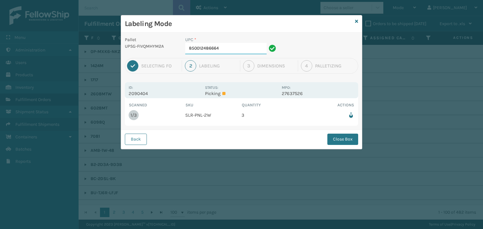
click at [238, 50] on input "850012486664" at bounding box center [225, 48] width 81 height 11
drag, startPoint x: 342, startPoint y: 138, endPoint x: 340, endPoint y: 135, distance: 3.2
click at [342, 132] on div "Back Close Box" at bounding box center [241, 139] width 241 height 19
click at [345, 138] on button "Close Box" at bounding box center [342, 139] width 31 height 11
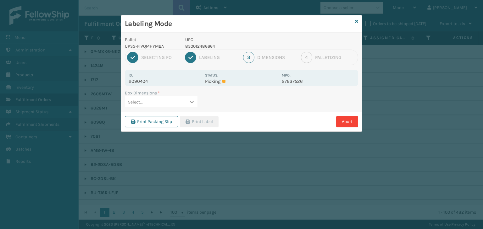
click at [194, 99] on icon at bounding box center [192, 102] width 6 height 6
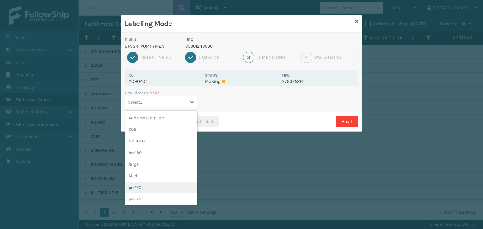
drag, startPoint x: 168, startPoint y: 187, endPoint x: 166, endPoint y: 174, distance: 13.0
click at [168, 185] on div "pc-170" at bounding box center [161, 188] width 73 height 12
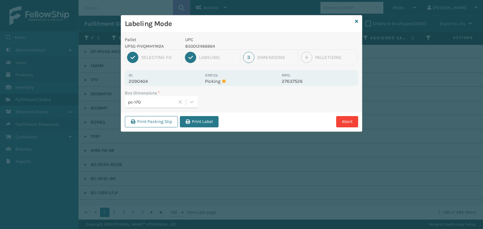
drag, startPoint x: 199, startPoint y: 122, endPoint x: 231, endPoint y: 139, distance: 36.4
click at [199, 120] on button "Print Label" at bounding box center [199, 121] width 39 height 11
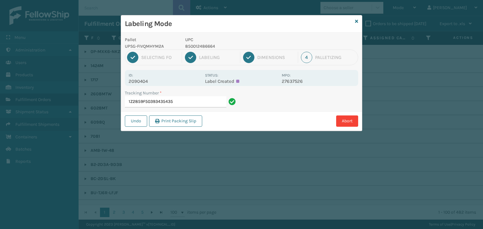
click at [146, 102] on input "1Z2859F50393435435" at bounding box center [176, 101] width 102 height 11
click at [386, 229] on html "Menu Administration Users Products Inventory Fulfillment Orders Shipment Status…" at bounding box center [241, 114] width 483 height 229
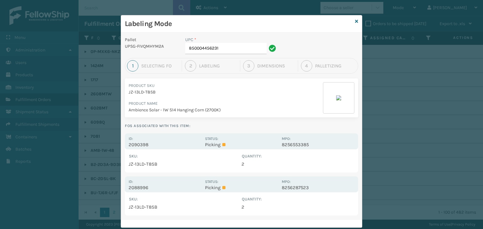
click at [352, 20] on div "Labeling Mode" at bounding box center [241, 23] width 241 height 17
click at [355, 20] on icon at bounding box center [356, 21] width 3 height 4
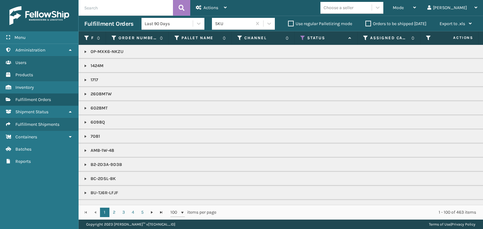
click at [404, 7] on span "Mode" at bounding box center [398, 7] width 11 height 5
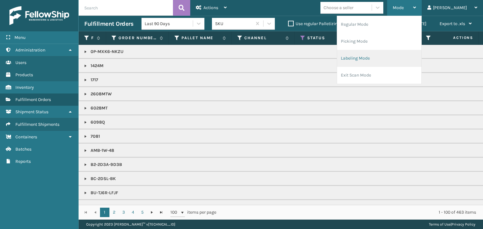
click at [405, 58] on li "Labeling Mode" at bounding box center [379, 58] width 84 height 17
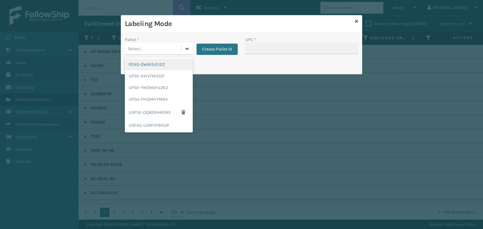
click at [186, 47] on icon at bounding box center [187, 49] width 6 height 6
click at [161, 99] on div "UPSG-FIVQMHYM2A" at bounding box center [159, 100] width 68 height 12
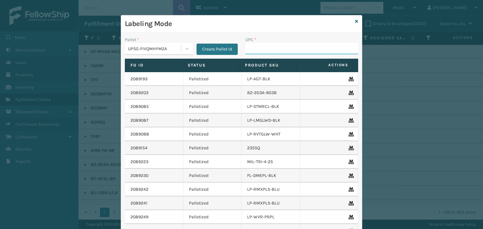
click at [279, 53] on input "UPC *" at bounding box center [301, 48] width 113 height 11
type input "85"
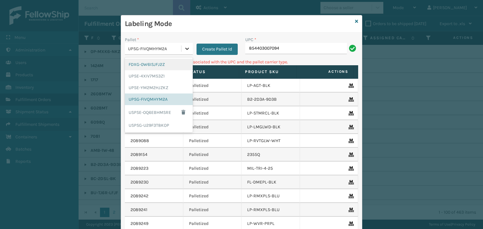
click at [185, 49] on icon at bounding box center [187, 49] width 6 height 6
click at [168, 75] on div "UPSE-4XIV7MS3Z1" at bounding box center [159, 76] width 68 height 12
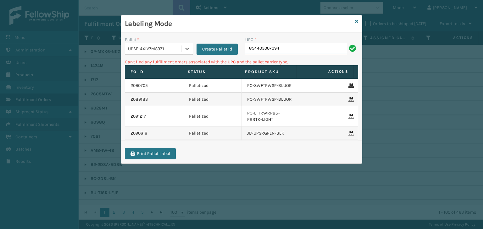
click at [312, 49] on input "854403007094" at bounding box center [296, 48] width 102 height 11
click at [357, 19] on icon at bounding box center [356, 21] width 3 height 4
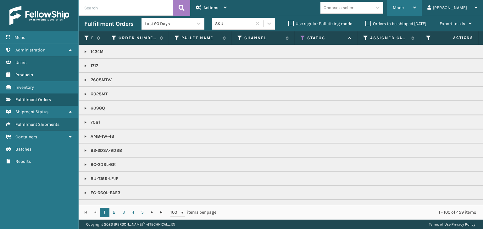
click at [416, 5] on div "Mode" at bounding box center [404, 8] width 23 height 16
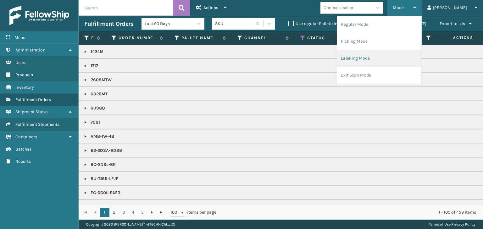
click at [398, 56] on li "Labeling Mode" at bounding box center [379, 58] width 84 height 17
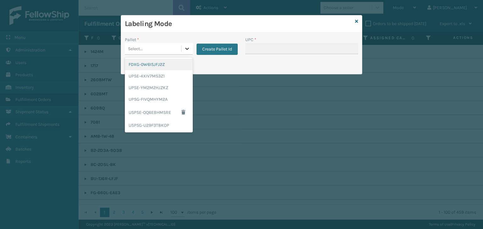
click at [185, 51] on icon at bounding box center [187, 49] width 6 height 6
click at [162, 101] on div "UPSG-FIVQMHYM2A" at bounding box center [159, 100] width 68 height 12
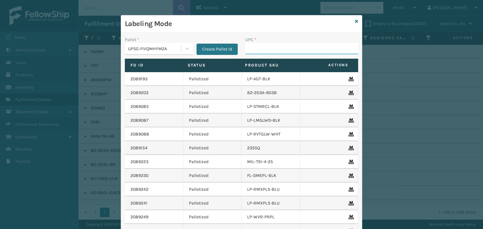
click at [270, 49] on input "UPC *" at bounding box center [301, 48] width 113 height 11
type input "85810000754"
type input "850012486282"
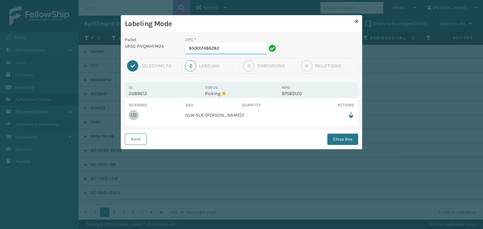
click at [229, 47] on input "850012486282" at bounding box center [225, 48] width 81 height 11
drag, startPoint x: 341, startPoint y: 137, endPoint x: 338, endPoint y: 140, distance: 3.8
click at [342, 137] on button "Close Box" at bounding box center [342, 139] width 31 height 11
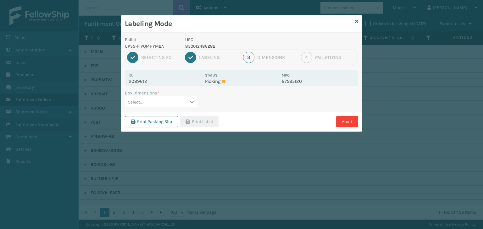
click at [193, 100] on icon at bounding box center [192, 102] width 6 height 6
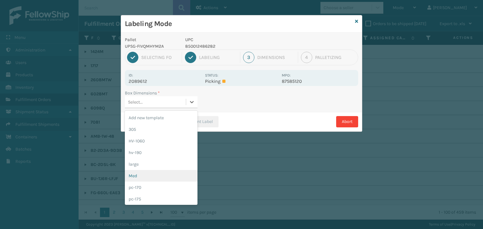
drag, startPoint x: 151, startPoint y: 175, endPoint x: 169, endPoint y: 155, distance: 26.5
click at [151, 175] on div "Med" at bounding box center [161, 176] width 73 height 12
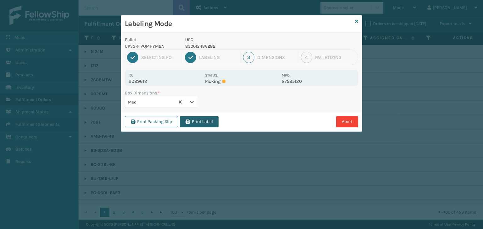
click at [193, 122] on button "Print Label" at bounding box center [199, 121] width 39 height 11
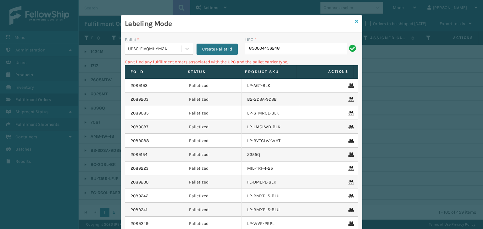
click at [355, 20] on icon at bounding box center [356, 21] width 3 height 4
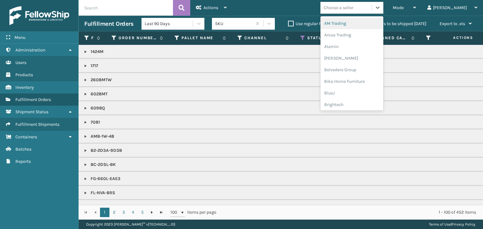
click at [353, 9] on div "Choose a seller" at bounding box center [338, 7] width 30 height 7
type input "BR"
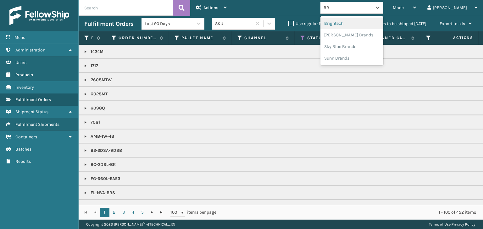
click at [362, 20] on div "Brightech" at bounding box center [351, 24] width 63 height 12
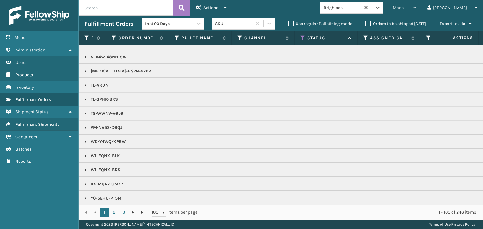
scroll to position [449, 0]
click at [412, 8] on div "Mode Regular Mode Picking Mode Labeling Mode Exit Scan Mode" at bounding box center [404, 8] width 35 height 16
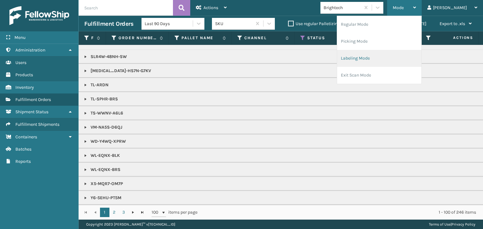
click at [390, 60] on li "Labeling Mode" at bounding box center [379, 58] width 84 height 17
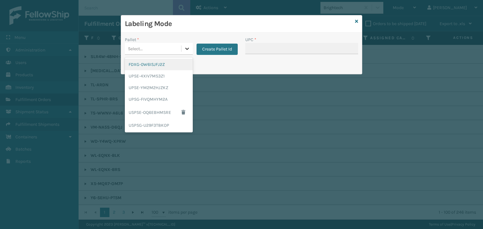
click at [187, 49] on icon at bounding box center [187, 49] width 4 height 2
click at [171, 102] on div "UPSG-FIVQMHYM2A" at bounding box center [159, 100] width 68 height 12
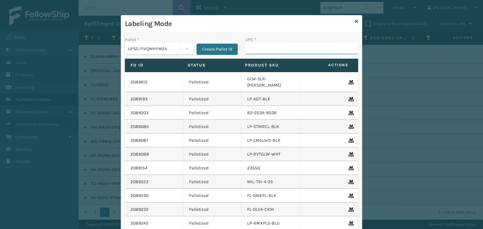
click at [264, 49] on input "UPC *" at bounding box center [301, 48] width 113 height 11
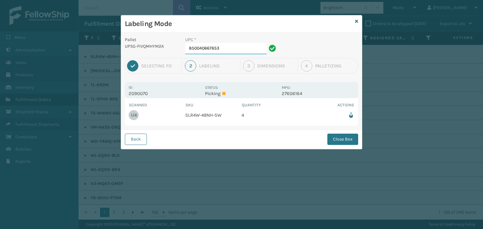
click at [239, 52] on input "850040667653" at bounding box center [225, 48] width 81 height 11
click at [339, 143] on button "Close Box" at bounding box center [342, 139] width 31 height 11
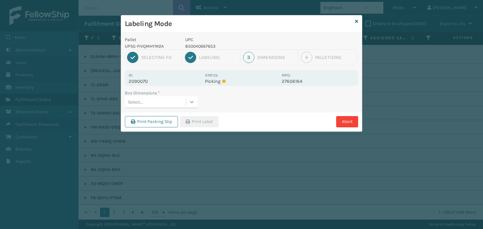
click at [190, 103] on icon at bounding box center [192, 102] width 6 height 6
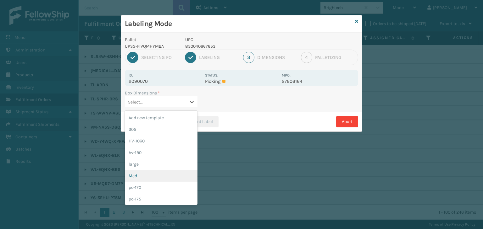
drag, startPoint x: 152, startPoint y: 175, endPoint x: 184, endPoint y: 145, distance: 44.2
click at [154, 173] on div "Med" at bounding box center [161, 176] width 73 height 12
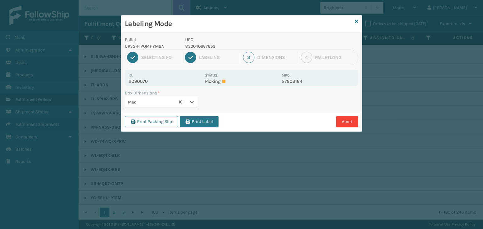
drag, startPoint x: 201, startPoint y: 123, endPoint x: 218, endPoint y: 134, distance: 20.0
click at [202, 123] on button "Print Label" at bounding box center [199, 121] width 39 height 11
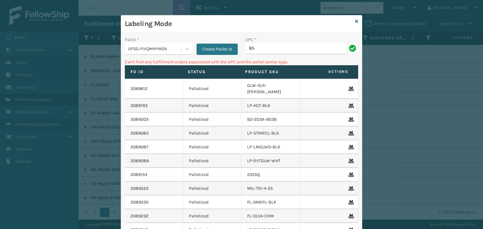
type input "8"
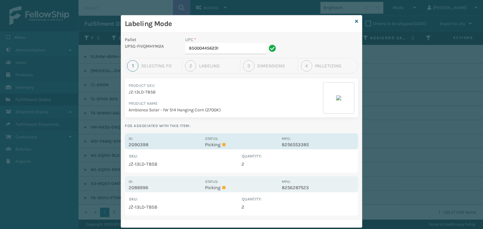
click at [255, 138] on div "Status: Picking" at bounding box center [241, 141] width 73 height 12
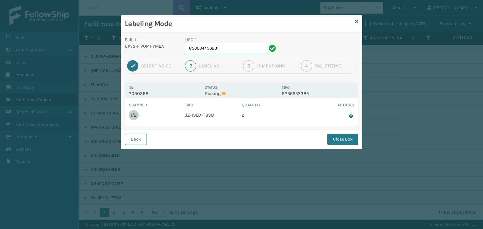
click at [241, 51] on input "850004456231" at bounding box center [225, 48] width 81 height 11
click at [336, 139] on button "Close Box" at bounding box center [342, 139] width 31 height 11
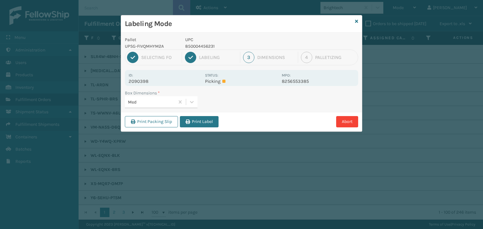
click at [197, 120] on button "Print Label" at bounding box center [199, 121] width 39 height 11
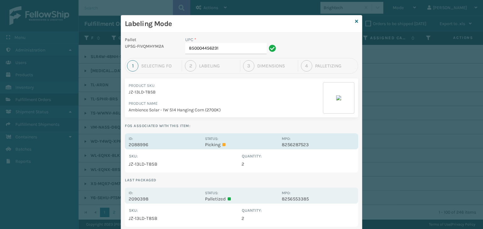
click at [259, 137] on div "Status: Picking" at bounding box center [241, 141] width 73 height 12
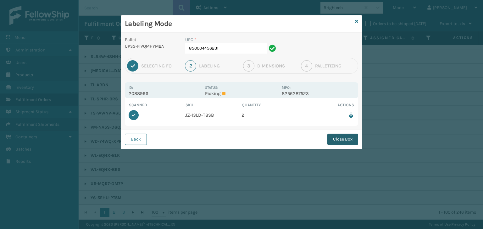
click at [332, 137] on button "Close Box" at bounding box center [342, 139] width 31 height 11
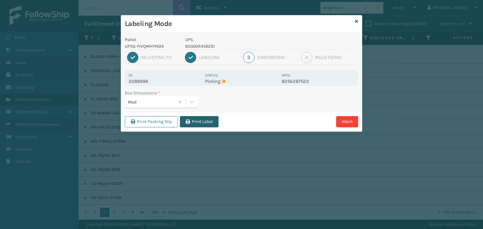
click at [195, 118] on button "Print Label" at bounding box center [199, 121] width 39 height 11
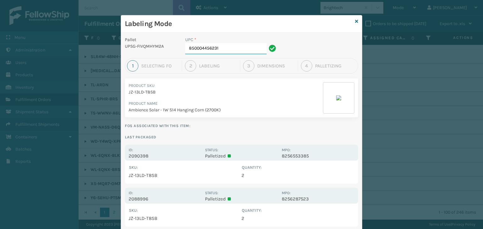
click at [232, 48] on input "850004456231" at bounding box center [225, 48] width 81 height 11
type input "8"
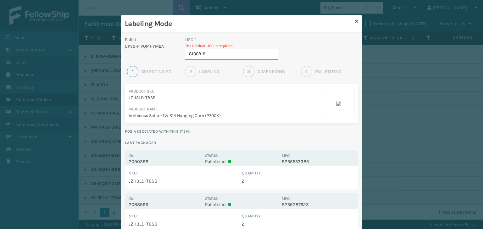
type input "81008196"
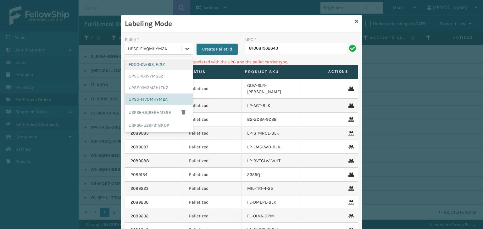
click at [186, 48] on icon at bounding box center [187, 49] width 4 height 2
click at [173, 67] on div "FDXG-0W6ISJFJ2Z" at bounding box center [159, 65] width 68 height 12
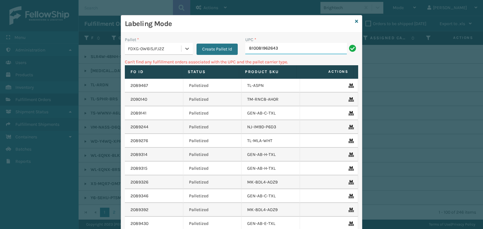
click at [294, 52] on input "810081962643" at bounding box center [296, 48] width 102 height 11
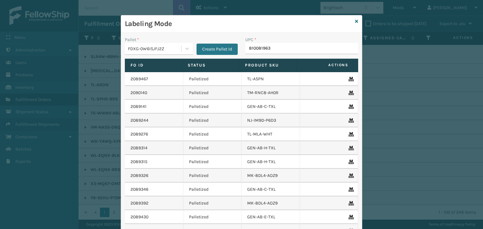
type input "8100819631"
type input "81008196"
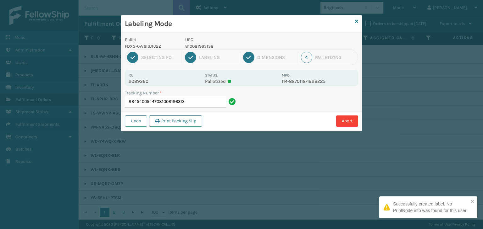
type input "884540054470810081963138"
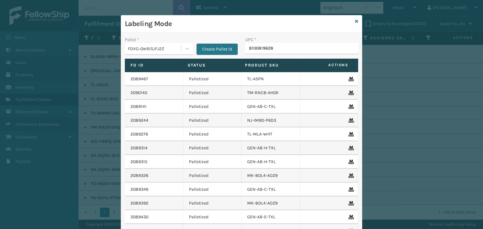
type input "81008196281"
type input "8100819649"
type input "8100819650"
type input "810"
type input "8100"
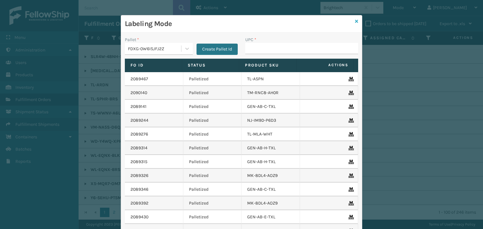
click at [355, 22] on icon at bounding box center [356, 21] width 3 height 4
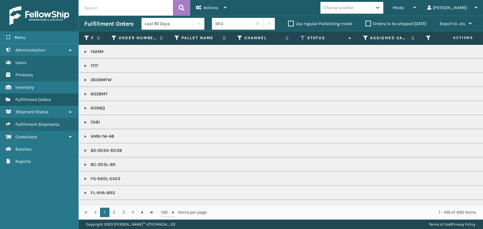
click at [353, 9] on div "Choose a seller" at bounding box center [338, 7] width 30 height 7
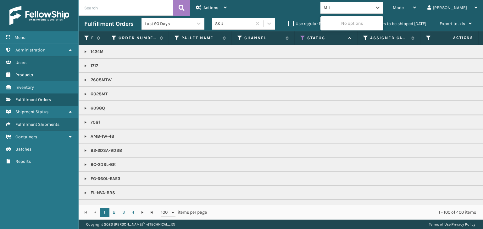
type input "MILL"
click at [362, 22] on div "Milliard Brands" at bounding box center [351, 24] width 63 height 12
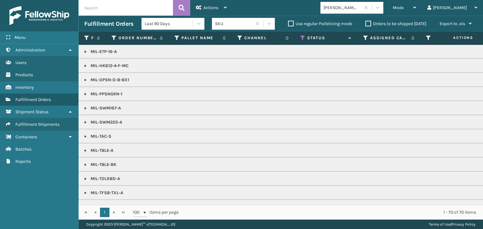
click at [84, 50] on link at bounding box center [85, 51] width 5 height 5
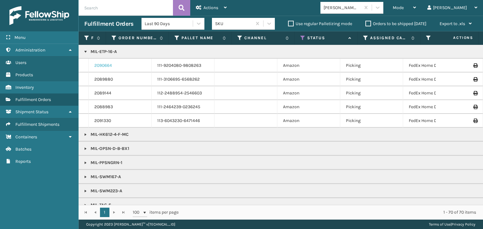
click at [103, 65] on link "2090664" at bounding box center [103, 66] width 18 height 6
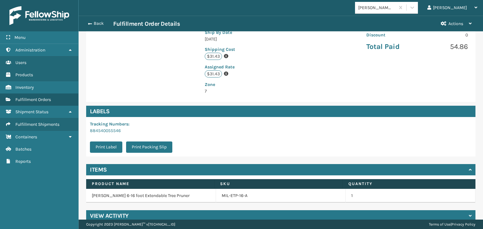
scroll to position [148, 0]
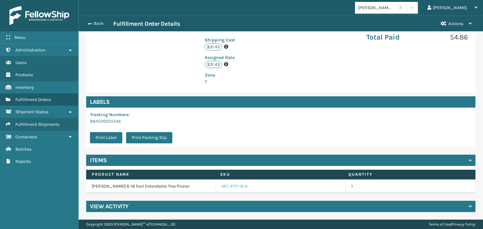
click at [223, 184] on link "MIL-ETP-16-A" at bounding box center [235, 187] width 26 height 6
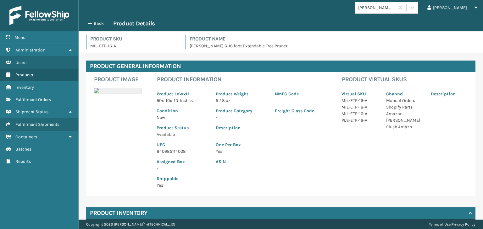
click at [169, 153] on p "840985114008" at bounding box center [183, 151] width 52 height 7
copy p "840985114008"
click at [90, 23] on span "button" at bounding box center [89, 23] width 4 height 4
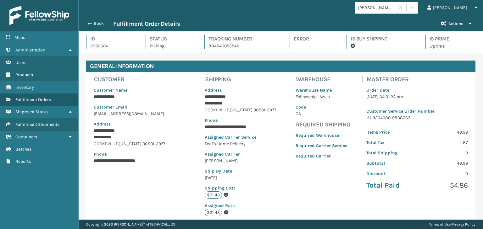
scroll to position [15, 404]
click at [90, 23] on span "button" at bounding box center [90, 24] width 4 height 4
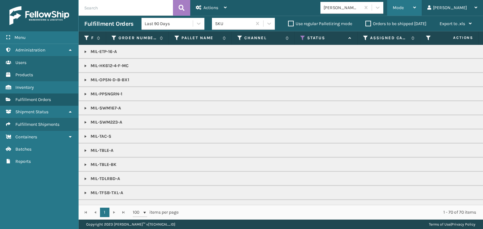
click at [416, 12] on div "Mode" at bounding box center [404, 8] width 23 height 16
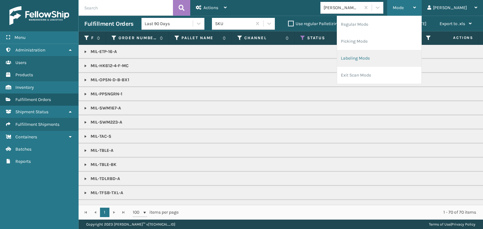
click at [397, 53] on li "Labeling Mode" at bounding box center [379, 58] width 84 height 17
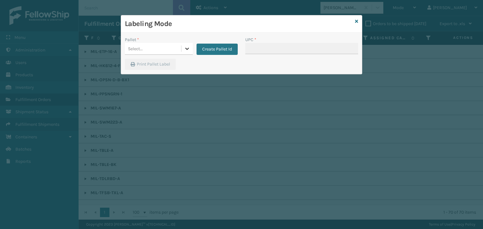
click at [189, 48] on icon at bounding box center [187, 49] width 6 height 6
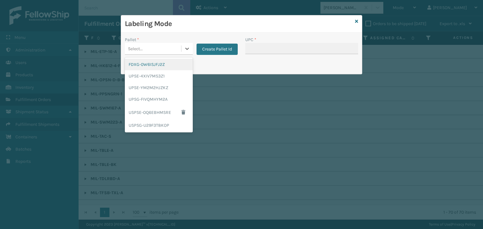
click at [179, 63] on div "FDXG-0W6ISJFJ2Z" at bounding box center [159, 65] width 68 height 12
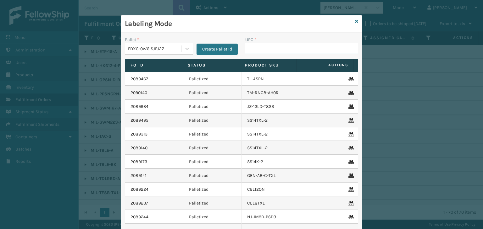
click at [274, 51] on input "UPC *" at bounding box center [301, 48] width 113 height 11
paste input "840985114008"
type input "840985114008"
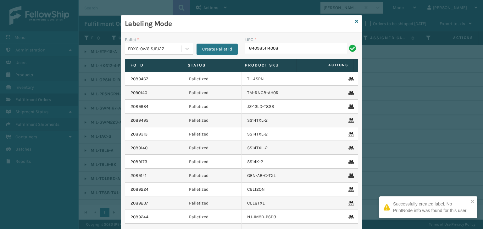
type input "840985114008"
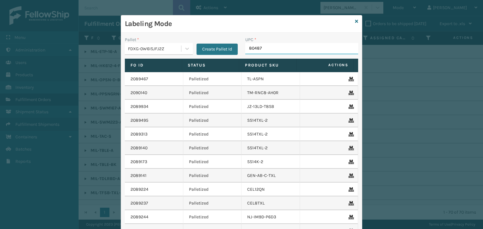
type input "804879"
click at [253, 52] on input "840985118181" at bounding box center [296, 48] width 102 height 11
type input "840985118181"
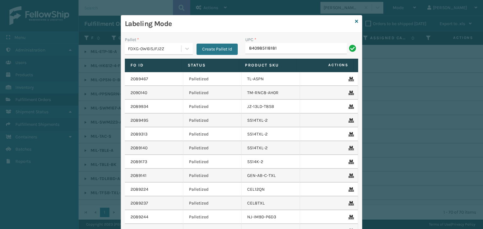
type input "840985118181"
type input "V"
type input "840985118181"
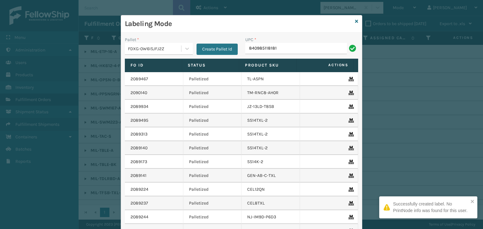
type input "840985118181"
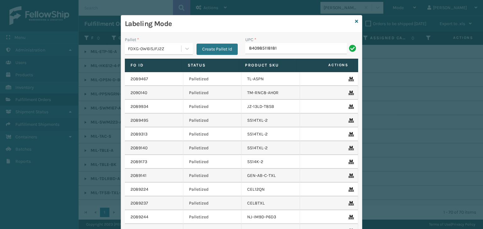
type input "840985118181"
type input "81"
type input "810081962797"
type input "8409851"
click at [355, 21] on icon at bounding box center [356, 21] width 3 height 4
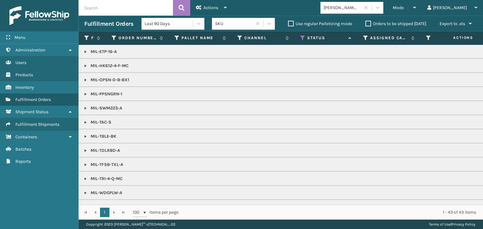
click at [85, 94] on link at bounding box center [85, 94] width 5 height 5
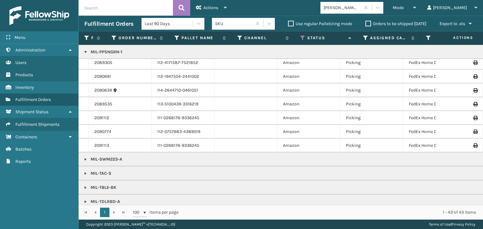
scroll to position [31, 0]
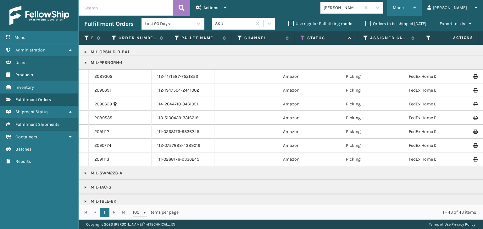
click at [404, 8] on span "Mode" at bounding box center [398, 7] width 11 height 5
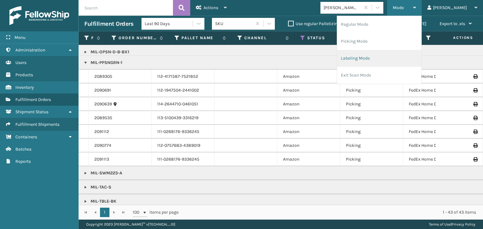
click at [395, 62] on li "Labeling Mode" at bounding box center [379, 58] width 84 height 17
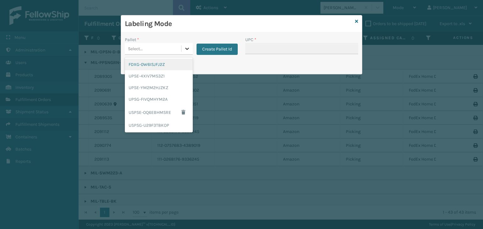
click at [185, 50] on icon at bounding box center [187, 49] width 6 height 6
click at [176, 66] on div "FDXG-0W6ISJFJ2Z" at bounding box center [159, 65] width 68 height 12
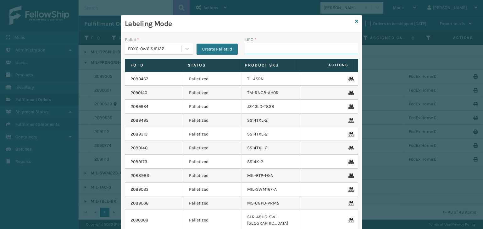
click at [267, 51] on input "UPC *" at bounding box center [301, 48] width 113 height 11
type input "8409"
click at [355, 20] on icon at bounding box center [356, 21] width 3 height 4
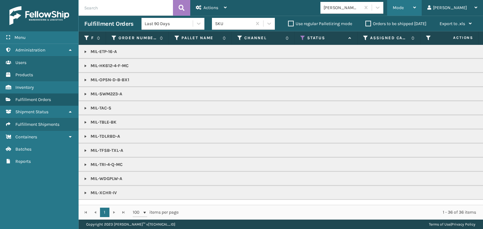
click at [416, 4] on div "Mode" at bounding box center [404, 8] width 23 height 16
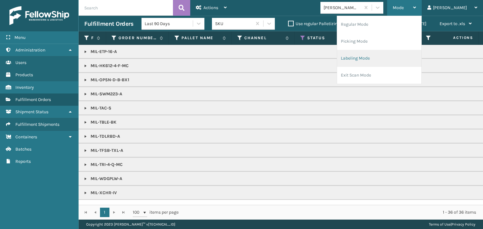
click at [407, 54] on li "Labeling Mode" at bounding box center [379, 58] width 84 height 17
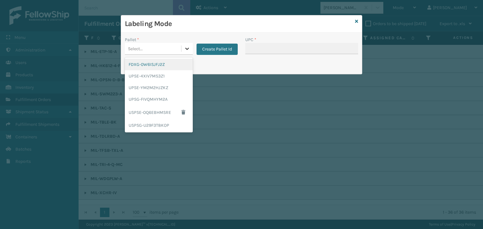
click at [186, 47] on icon at bounding box center [187, 49] width 6 height 6
drag, startPoint x: 175, startPoint y: 66, endPoint x: 206, endPoint y: 56, distance: 32.3
click at [175, 66] on div "FDXG-0W6ISJFJ2Z" at bounding box center [159, 65] width 68 height 12
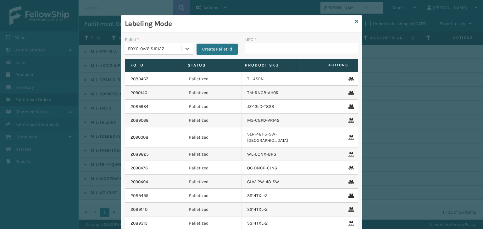
click at [256, 49] on input "UPC *" at bounding box center [301, 48] width 113 height 11
type input "84098511791"
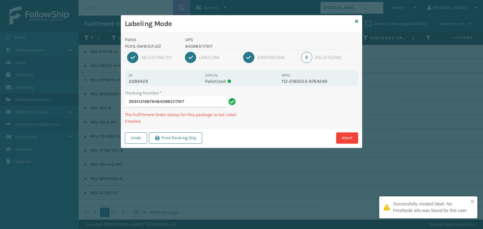
type input "393412168764840985117917"
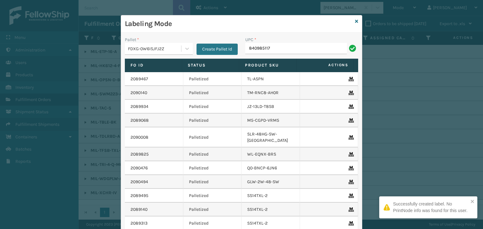
type input "8409851179"
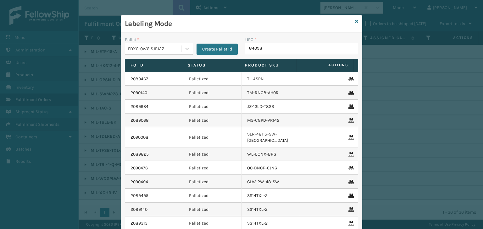
type input "840985"
type input "84098511791"
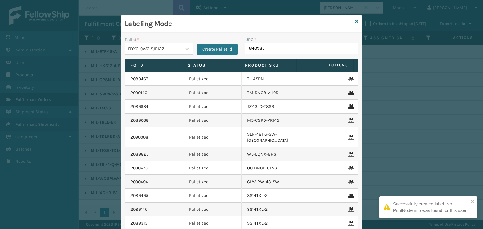
type input "8409851"
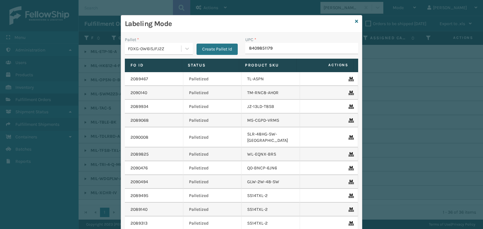
type input "84098511791"
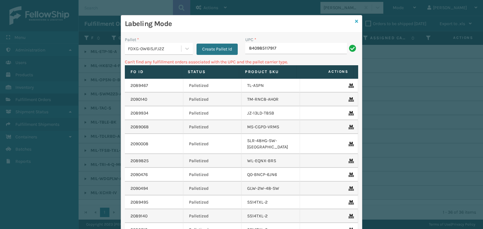
click at [355, 20] on icon at bounding box center [356, 21] width 3 height 4
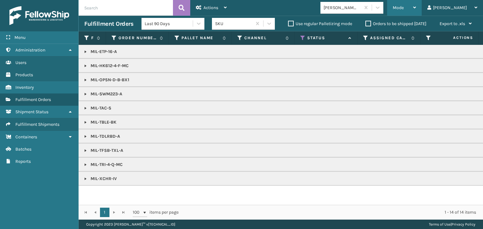
click at [404, 8] on span "Mode" at bounding box center [398, 7] width 11 height 5
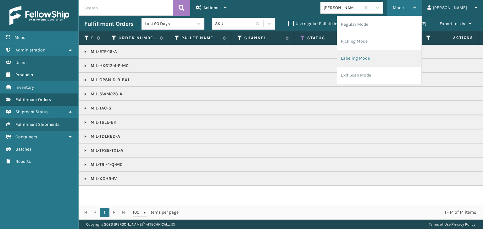
click at [412, 58] on li "Labeling Mode" at bounding box center [379, 58] width 84 height 17
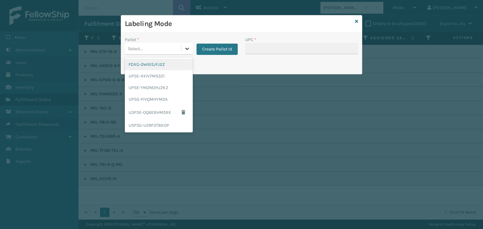
drag, startPoint x: 187, startPoint y: 46, endPoint x: 184, endPoint y: 47, distance: 3.9
click at [186, 46] on icon at bounding box center [187, 49] width 6 height 6
click at [162, 65] on div "FDXG-0W6ISJFJ2Z" at bounding box center [159, 65] width 68 height 12
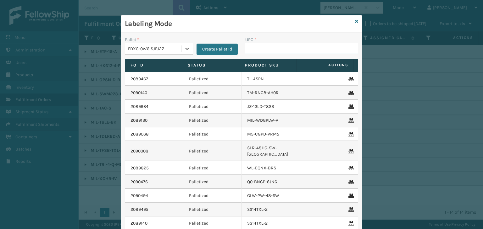
click at [286, 47] on input "UPC *" at bounding box center [301, 48] width 113 height 11
type input "80487948"
type input "8409"
type input "8409851246"
type input "840985116583"
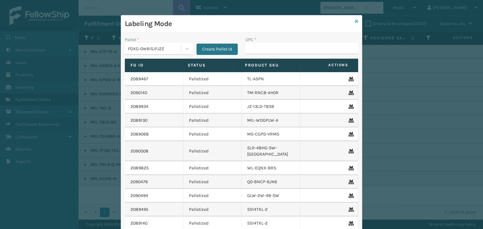
click at [355, 19] on icon at bounding box center [356, 21] width 3 height 4
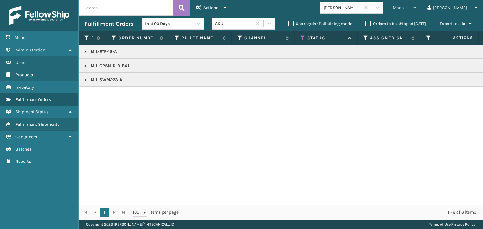
click at [85, 65] on link at bounding box center [85, 65] width 5 height 5
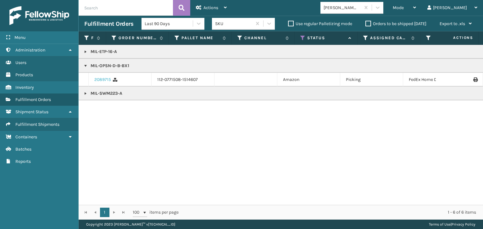
click at [102, 80] on link "2089715" at bounding box center [102, 80] width 17 height 6
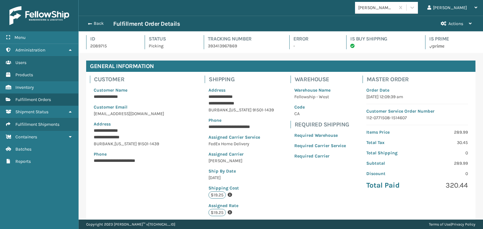
scroll to position [148, 0]
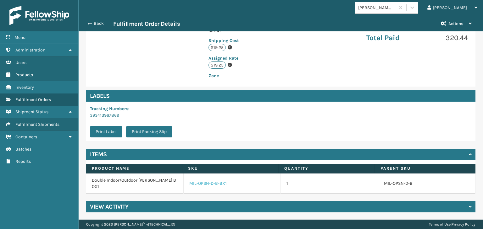
click at [212, 185] on link "MIL-OPSN-D-B-BX1" at bounding box center [207, 184] width 37 height 6
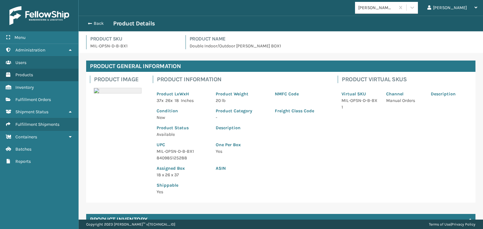
click at [167, 154] on p "MIL-OPSN-D-B-BX1" at bounding box center [183, 151] width 52 height 7
copy p "MIL-OPSN-D-B-BX1"
click at [98, 22] on button "Back" at bounding box center [98, 24] width 29 height 6
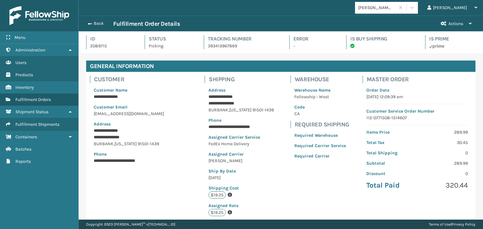
scroll to position [15, 404]
click at [99, 22] on button "Back" at bounding box center [98, 24] width 29 height 6
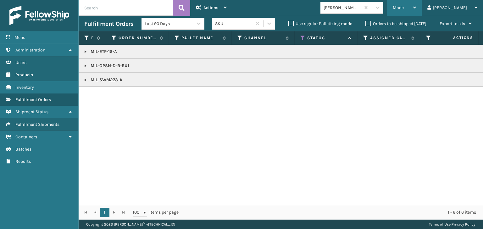
click at [404, 8] on span "Mode" at bounding box center [398, 7] width 11 height 5
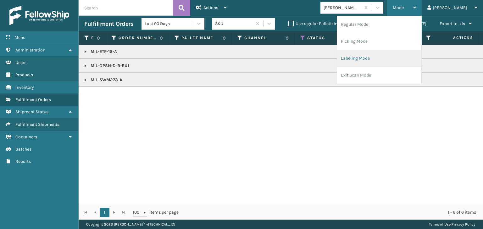
click at [404, 57] on li "Labeling Mode" at bounding box center [379, 58] width 84 height 17
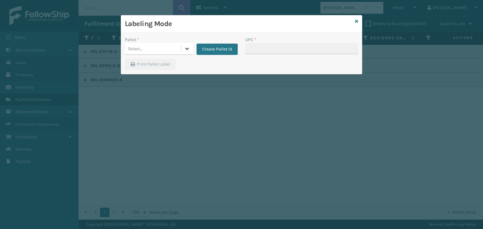
click at [188, 45] on div at bounding box center [186, 48] width 11 height 11
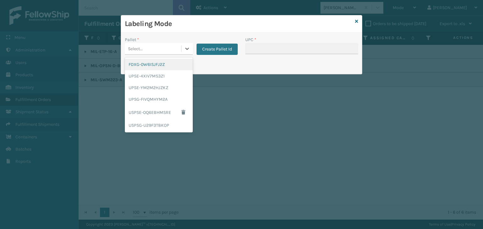
click at [168, 67] on div "FDXG-0W6ISJFJ2Z" at bounding box center [159, 65] width 68 height 12
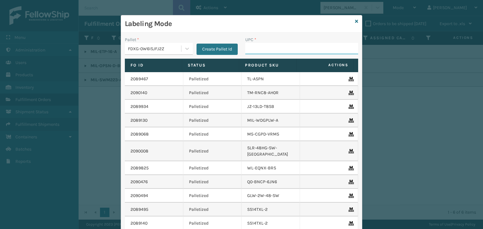
click at [251, 53] on input "UPC *" at bounding box center [301, 48] width 113 height 11
paste input "MIL-OPSN-D-B-BX1"
type input "MIL-OPSN-D-B-BX1"
type input "84098"
click at [184, 49] on icon at bounding box center [187, 49] width 6 height 6
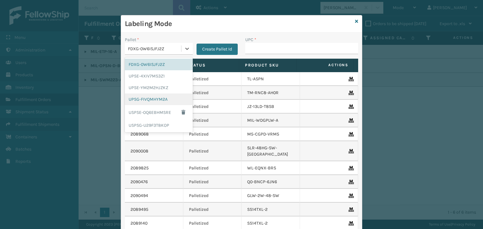
click at [154, 98] on div "UPSG-FIVQMHYM2A" at bounding box center [159, 100] width 68 height 12
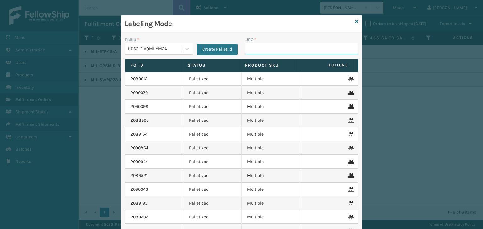
click at [281, 46] on input "UPC *" at bounding box center [301, 48] width 113 height 11
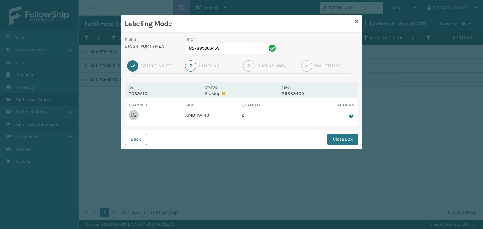
click at [252, 47] on input "857899006459" at bounding box center [225, 48] width 81 height 11
click at [342, 140] on button "Close Box" at bounding box center [342, 139] width 31 height 11
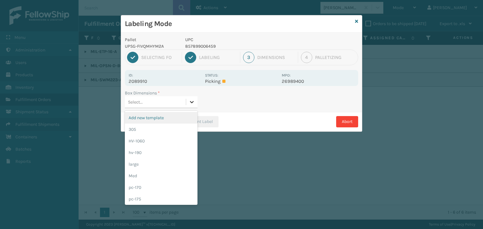
click at [194, 103] on icon at bounding box center [192, 102] width 6 height 6
click at [166, 175] on div "Med" at bounding box center [161, 176] width 73 height 12
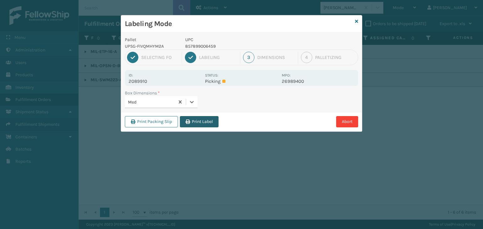
click at [216, 121] on button "Print Label" at bounding box center [199, 121] width 39 height 11
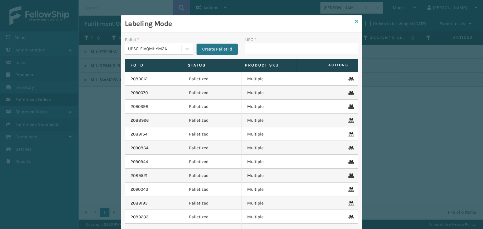
click at [355, 19] on link at bounding box center [356, 21] width 3 height 7
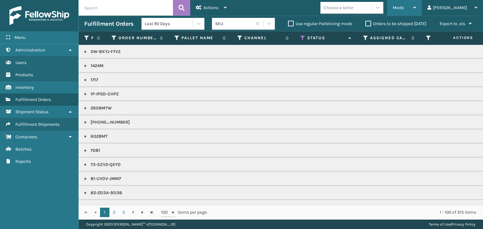
click at [415, 6] on div "Mode Regular Mode Picking Mode Labeling Mode Exit Scan Mode" at bounding box center [404, 8] width 35 height 16
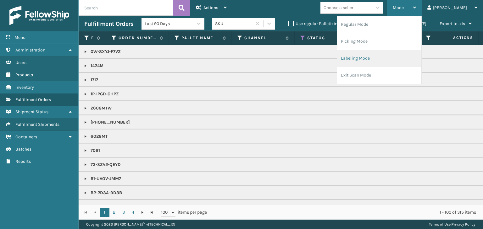
click at [403, 58] on li "Labeling Mode" at bounding box center [379, 58] width 84 height 17
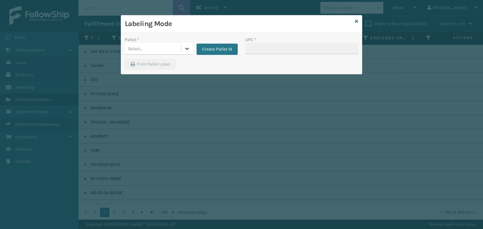
click at [186, 48] on icon at bounding box center [187, 49] width 6 height 6
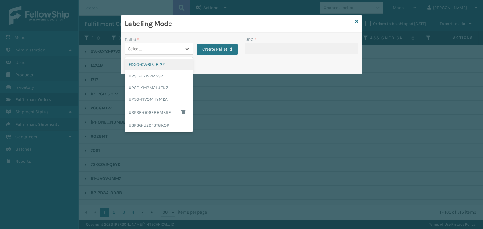
click at [169, 67] on div "FDXG-0W6ISJFJ2Z" at bounding box center [159, 65] width 68 height 12
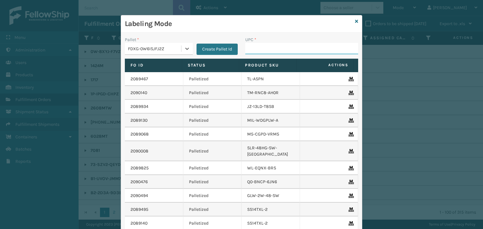
click at [249, 47] on input "UPC *" at bounding box center [301, 48] width 113 height 11
click at [262, 47] on input "858100007906" at bounding box center [296, 48] width 102 height 11
type input "858100007906"
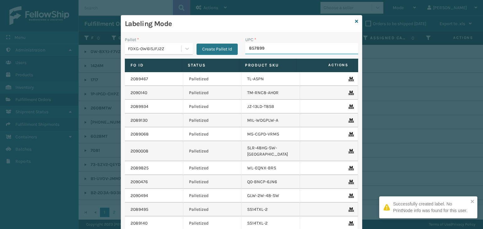
type input "8578990"
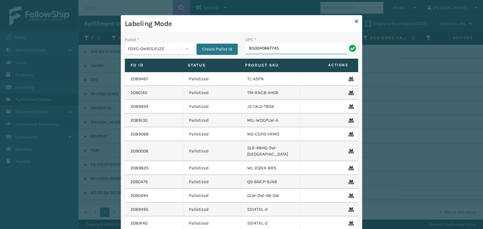
type input "850040667745"
click at [355, 21] on icon at bounding box center [356, 21] width 3 height 4
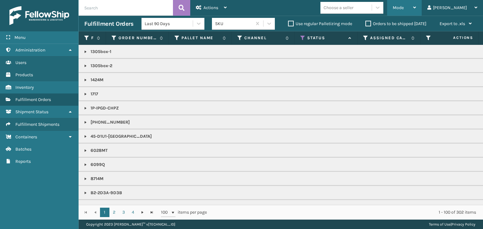
click at [404, 10] on span "Mode" at bounding box center [398, 7] width 11 height 5
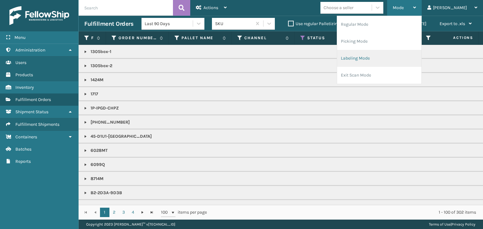
click at [389, 54] on li "Labeling Mode" at bounding box center [379, 58] width 84 height 17
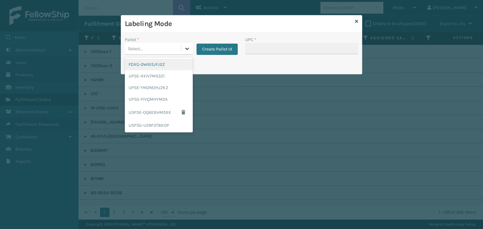
click at [185, 46] on icon at bounding box center [187, 49] width 6 height 6
click at [167, 66] on div "FDXG-0W6ISJFJ2Z" at bounding box center [159, 65] width 68 height 12
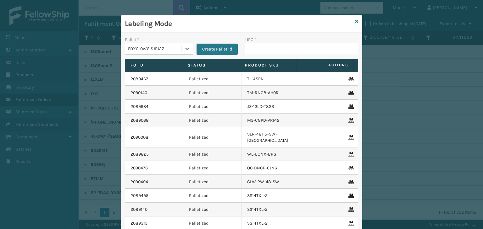
click at [279, 44] on input "UPC *" at bounding box center [301, 48] width 113 height 11
click at [258, 48] on input "850040667301" at bounding box center [296, 48] width 102 height 11
type input "850040667301"
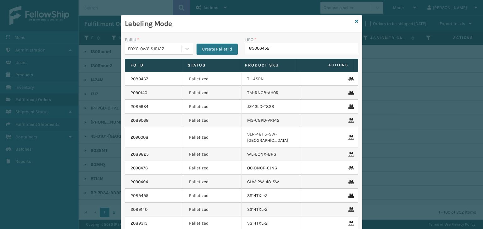
type input "850064526"
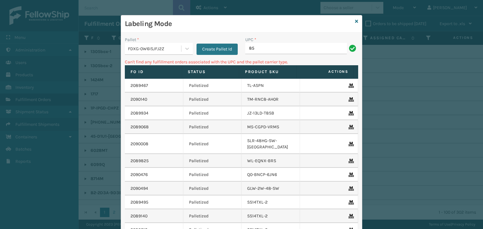
type input "8"
click at [355, 21] on icon at bounding box center [356, 21] width 3 height 4
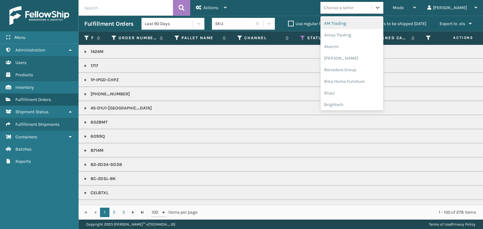
click at [371, 9] on div "Choose a seller" at bounding box center [345, 8] width 51 height 10
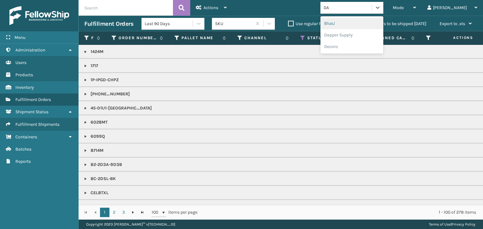
type input "DAP"
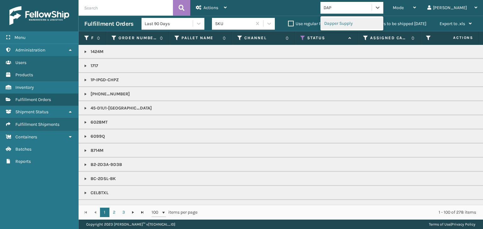
click at [383, 24] on div "Dapper Supply" at bounding box center [351, 24] width 63 height 12
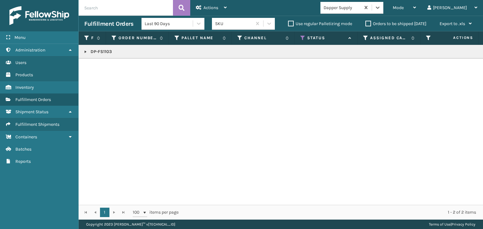
click at [84, 51] on link at bounding box center [85, 51] width 5 height 5
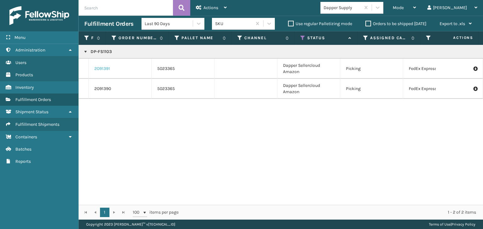
click at [101, 68] on link "2091391" at bounding box center [102, 69] width 16 height 6
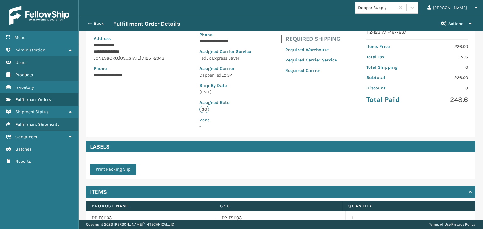
scroll to position [117, 0]
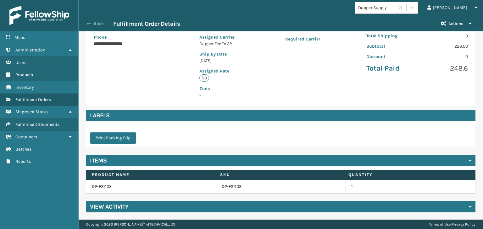
click at [95, 24] on button "Back" at bounding box center [98, 24] width 29 height 6
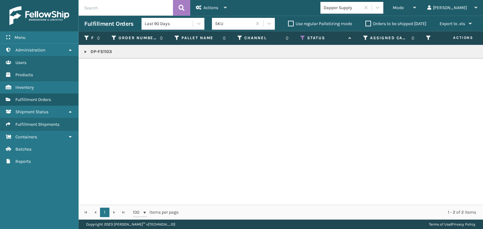
click at [85, 52] on link at bounding box center [85, 51] width 5 height 5
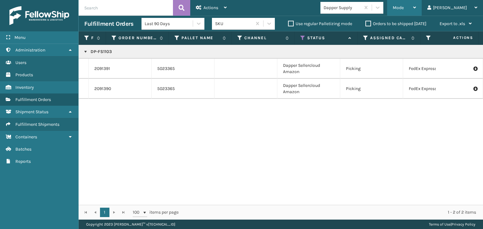
click at [404, 5] on span "Mode" at bounding box center [398, 7] width 11 height 5
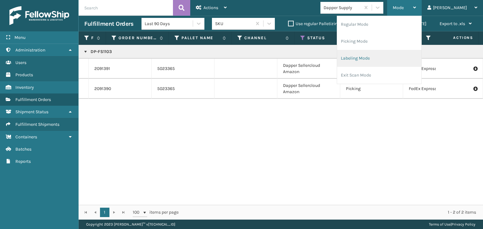
click at [398, 61] on li "Labeling Mode" at bounding box center [379, 58] width 84 height 17
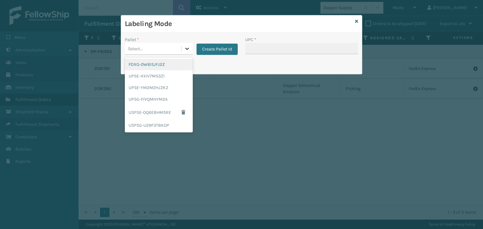
click at [188, 47] on icon at bounding box center [187, 49] width 6 height 6
click at [184, 63] on div "FDXG-0W6ISJFJ2Z" at bounding box center [159, 65] width 68 height 12
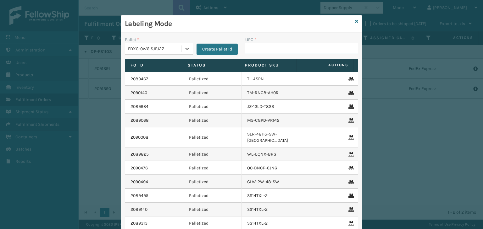
click at [255, 47] on input "UPC *" at bounding box center [301, 48] width 113 height 11
